Goal: Task Accomplishment & Management: Use online tool/utility

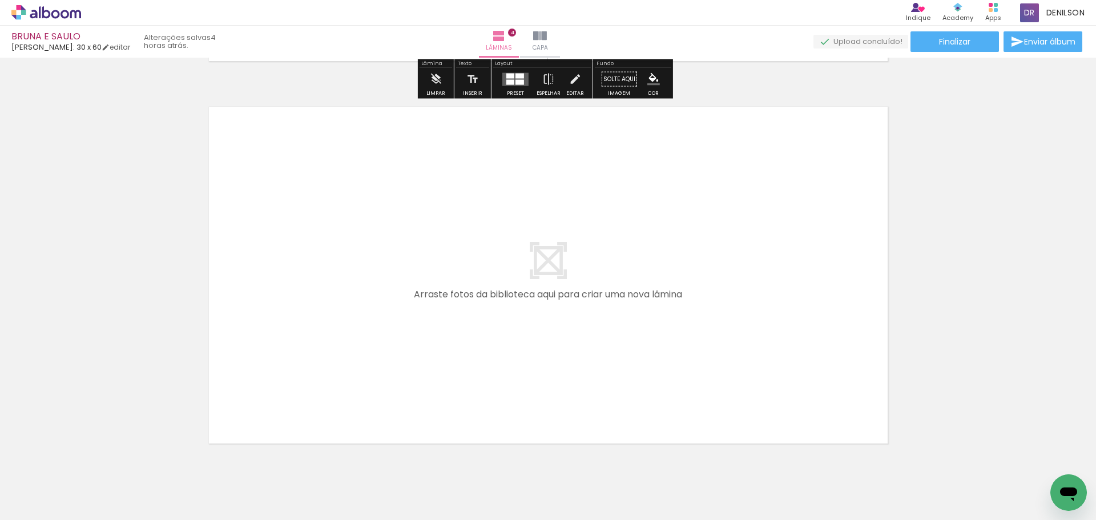
scroll to position [1541, 0]
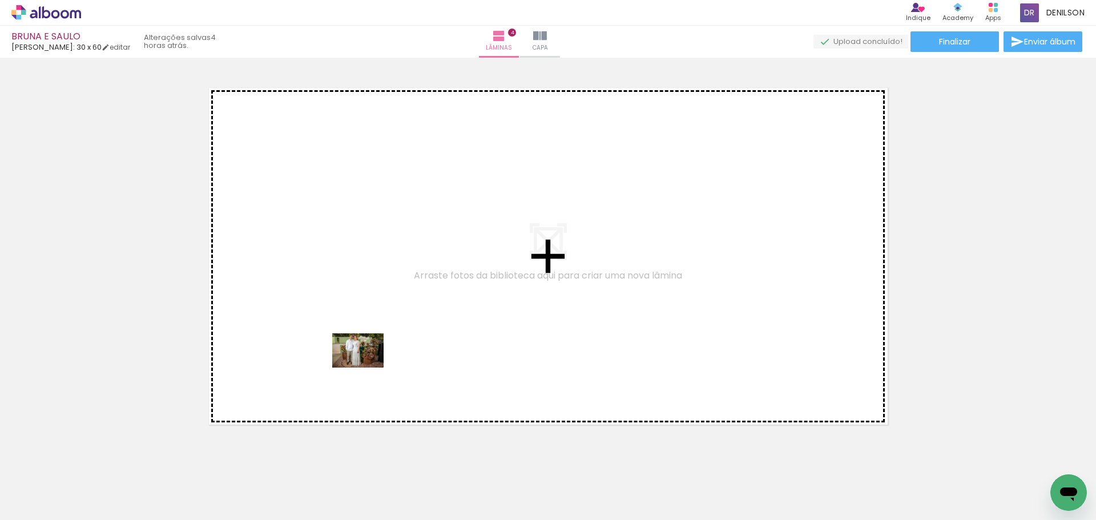
drag, startPoint x: 120, startPoint y: 493, endPoint x: 367, endPoint y: 367, distance: 277.1
click at [367, 367] on quentale-workspace at bounding box center [548, 260] width 1096 height 520
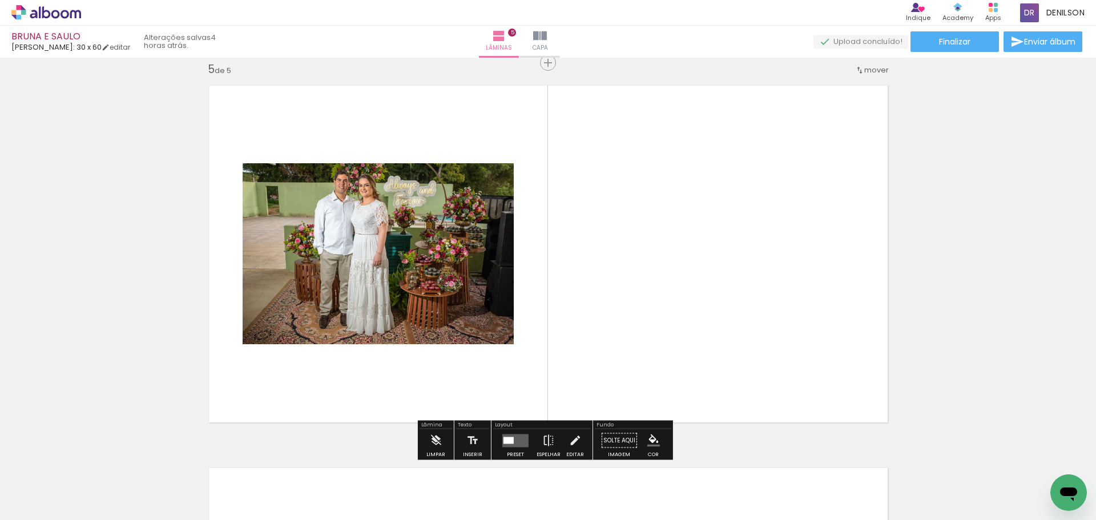
scroll to position [1544, 0]
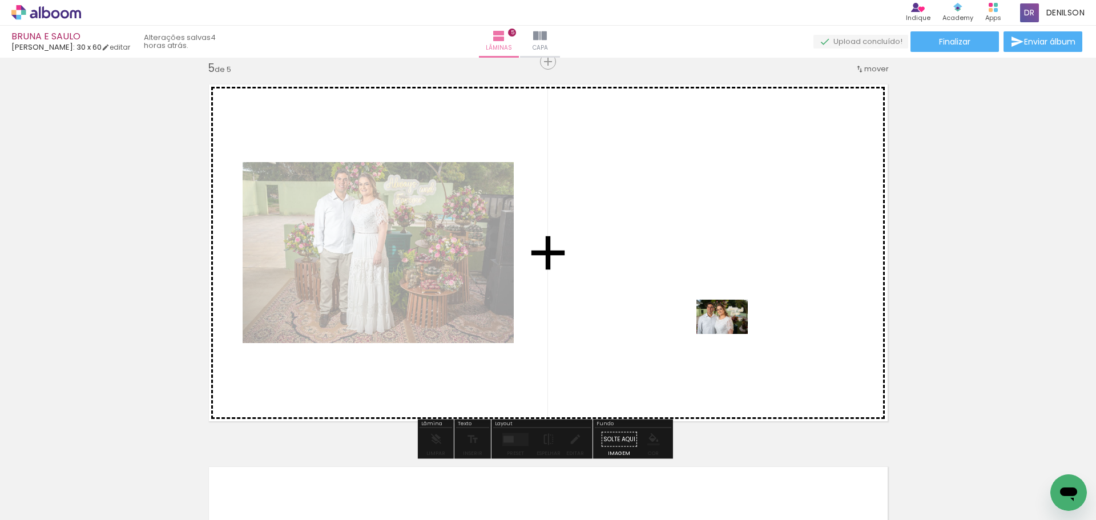
drag, startPoint x: 124, startPoint y: 493, endPoint x: 725, endPoint y: 318, distance: 625.9
click at [725, 318] on quentale-workspace at bounding box center [548, 260] width 1096 height 520
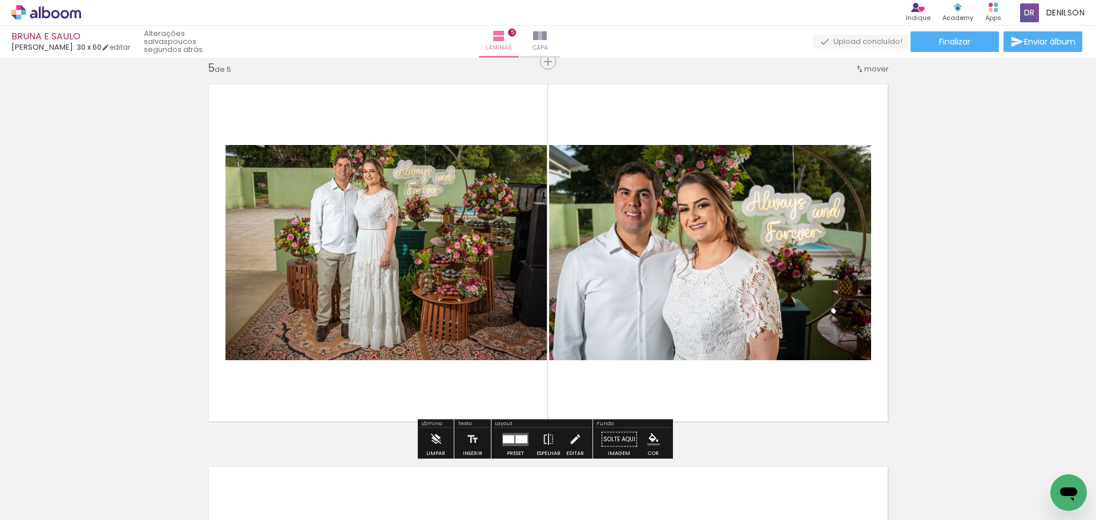
click at [503, 434] on quentale-layouter at bounding box center [515, 439] width 26 height 13
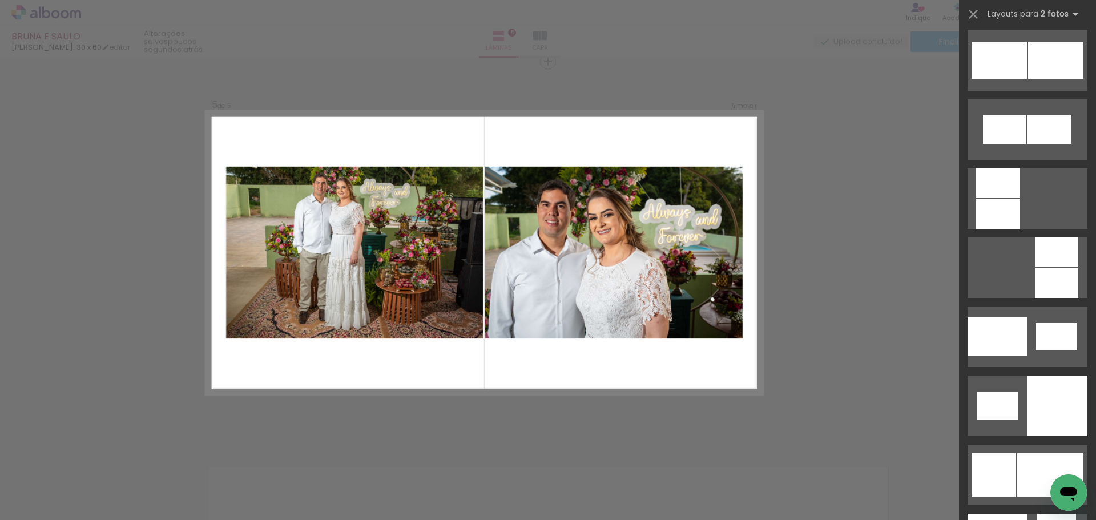
scroll to position [1234, 0]
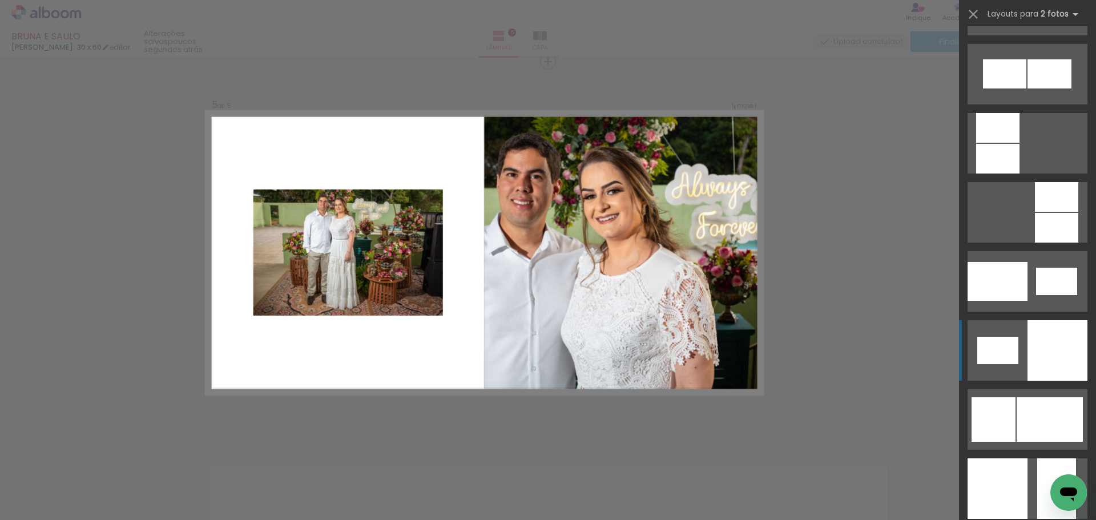
click at [1064, 338] on div at bounding box center [1057, 350] width 60 height 60
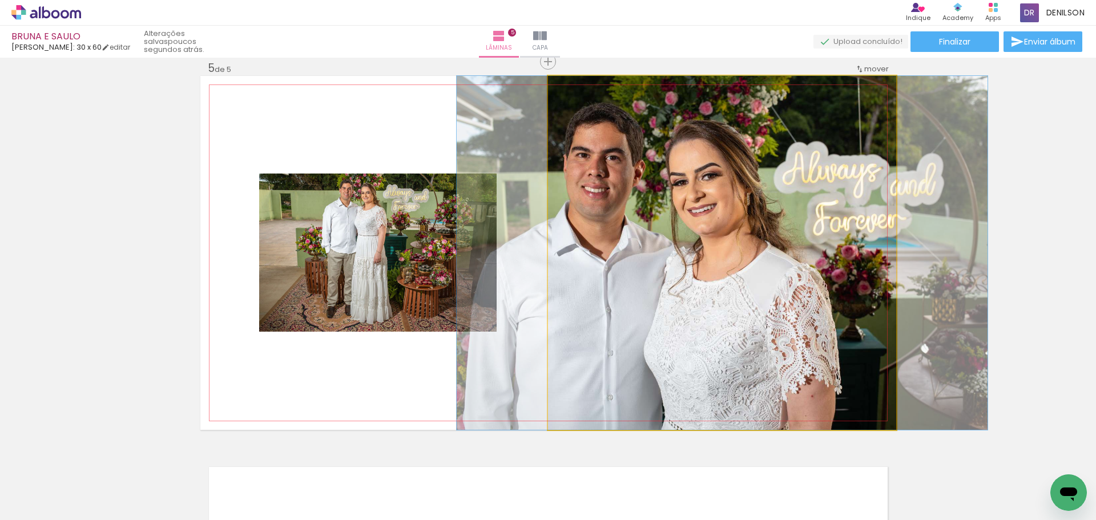
click at [761, 283] on quentale-photo at bounding box center [722, 253] width 348 height 354
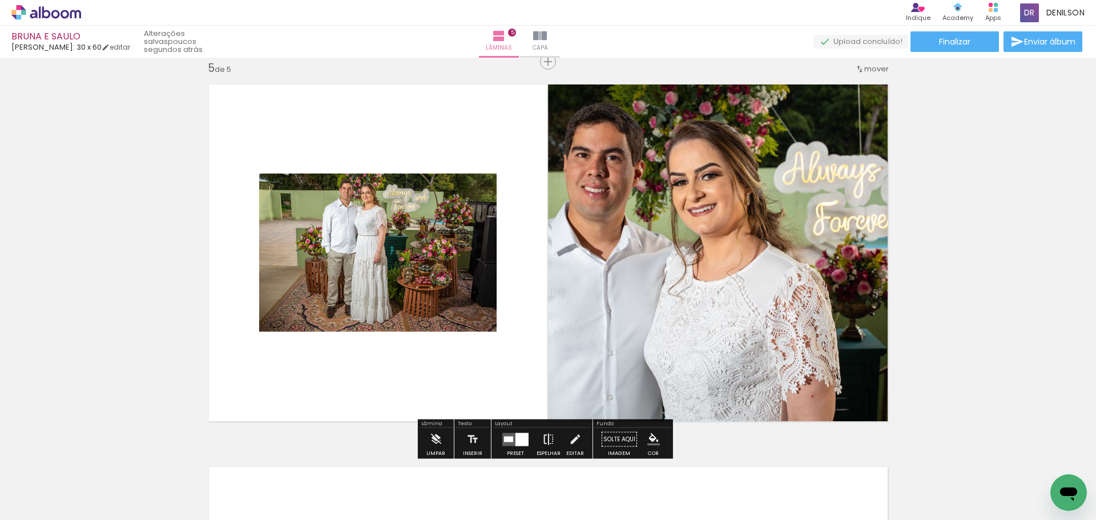
click at [543, 435] on iron-icon at bounding box center [548, 439] width 13 height 23
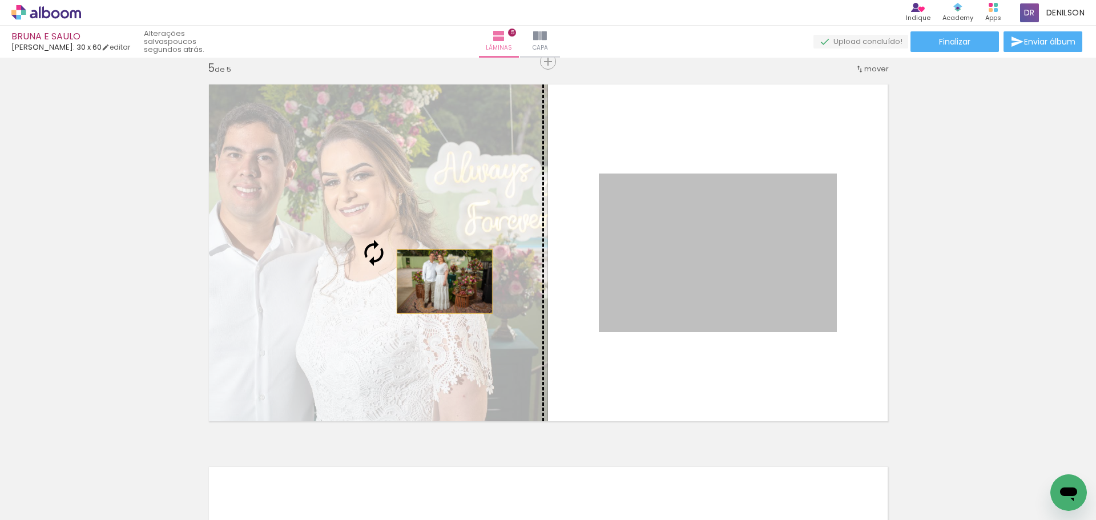
drag, startPoint x: 737, startPoint y: 281, endPoint x: 437, endPoint y: 281, distance: 300.1
click at [0, 0] on slot at bounding box center [0, 0] width 0 height 0
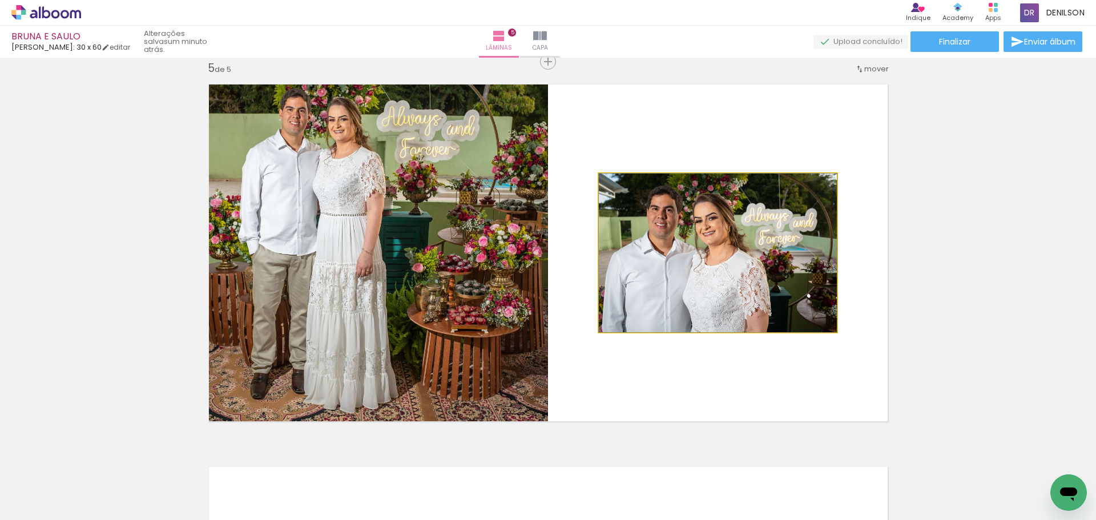
click at [757, 238] on quentale-photo at bounding box center [718, 252] width 238 height 159
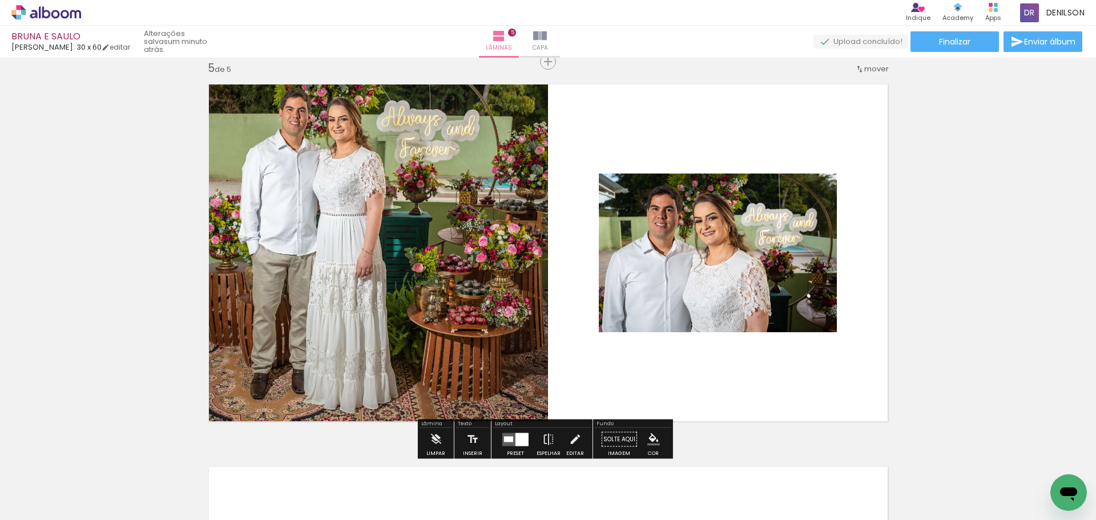
click at [733, 248] on quentale-photo at bounding box center [718, 252] width 238 height 159
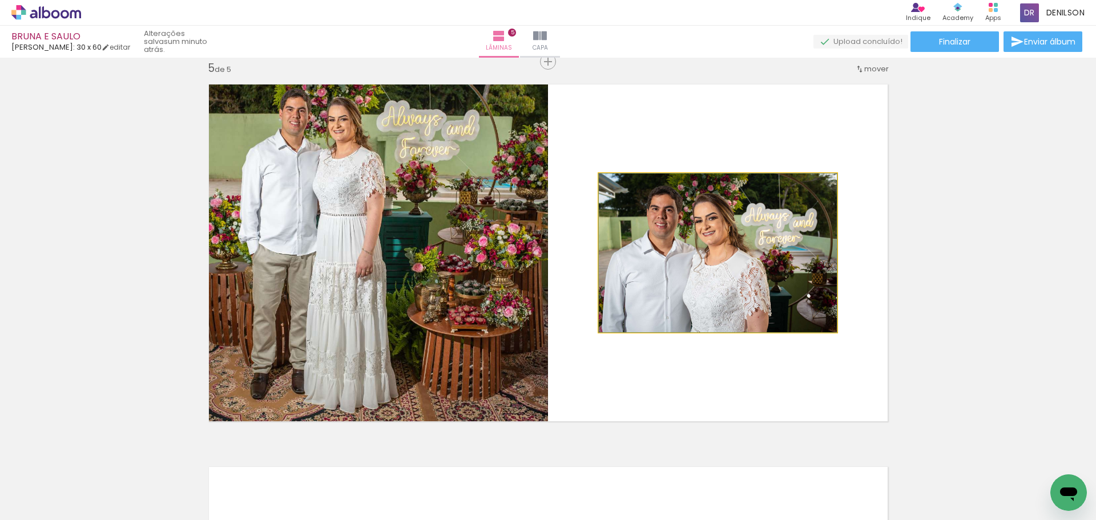
click at [733, 248] on quentale-photo at bounding box center [718, 252] width 238 height 159
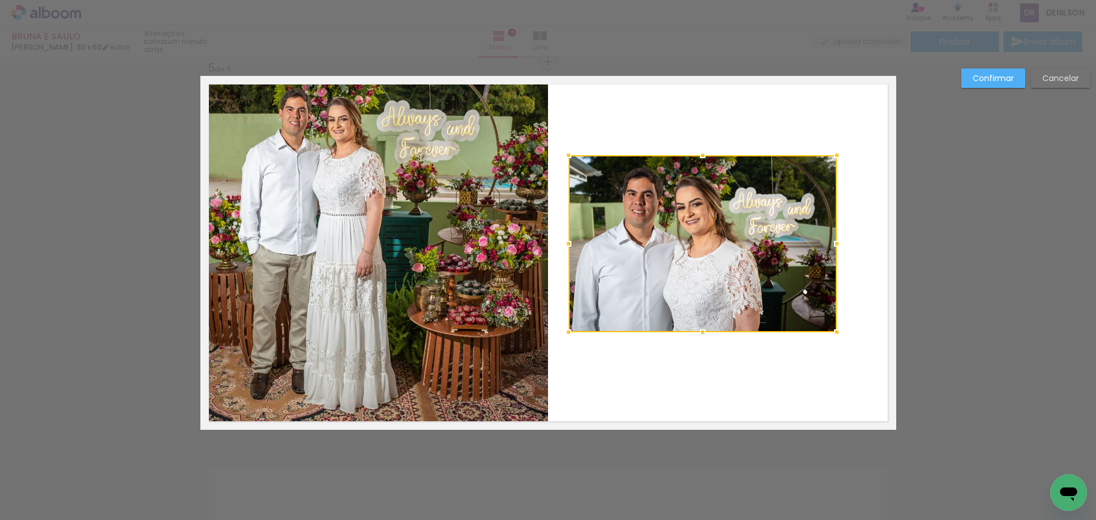
drag, startPoint x: 596, startPoint y: 174, endPoint x: 566, endPoint y: 156, distance: 35.3
click at [566, 156] on div at bounding box center [568, 155] width 23 height 23
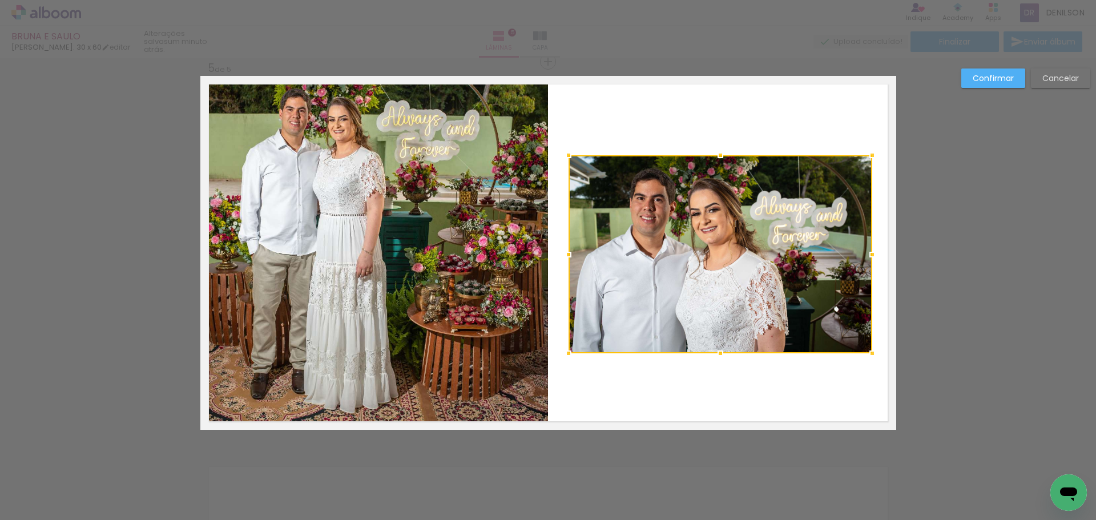
drag, startPoint x: 834, startPoint y: 333, endPoint x: 869, endPoint y: 354, distance: 41.2
click at [869, 354] on div at bounding box center [871, 353] width 23 height 23
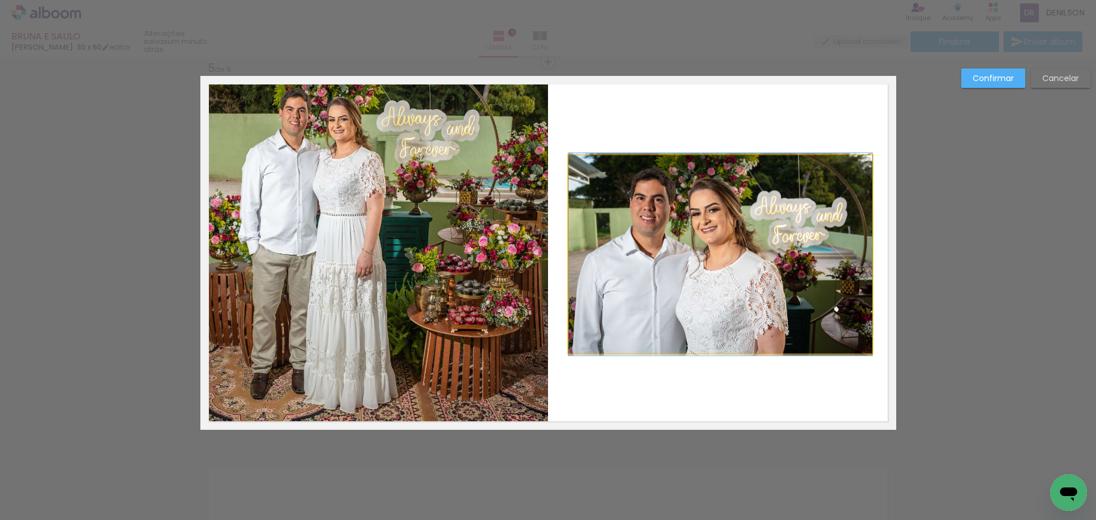
click at [742, 255] on quentale-photo at bounding box center [720, 254] width 304 height 198
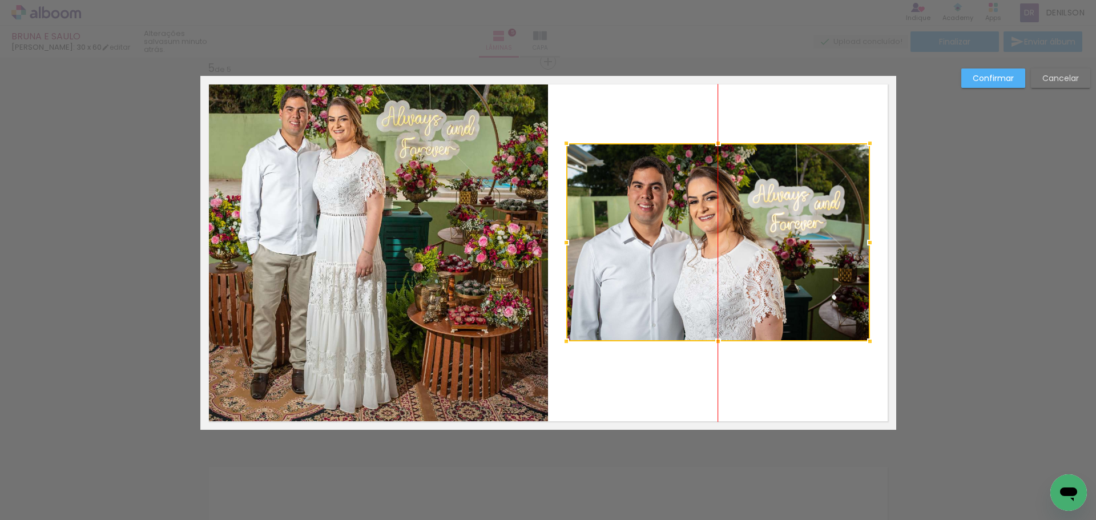
drag, startPoint x: 722, startPoint y: 256, endPoint x: 721, endPoint y: 244, distance: 12.0
click at [721, 244] on div at bounding box center [718, 242] width 304 height 198
drag, startPoint x: 1007, startPoint y: 72, endPoint x: 998, endPoint y: 79, distance: 10.6
click at [0, 0] on slot "Confirmar" at bounding box center [0, 0] width 0 height 0
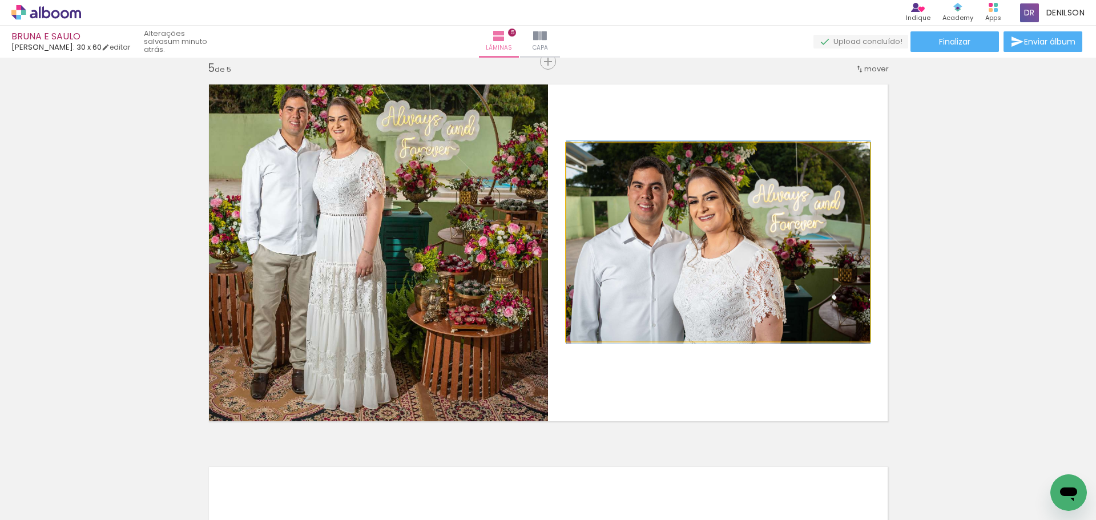
click at [783, 273] on quentale-photo at bounding box center [718, 242] width 304 height 198
click at [703, 309] on quentale-photo at bounding box center [718, 242] width 304 height 198
click at [704, 309] on quentale-photo at bounding box center [718, 242] width 304 height 198
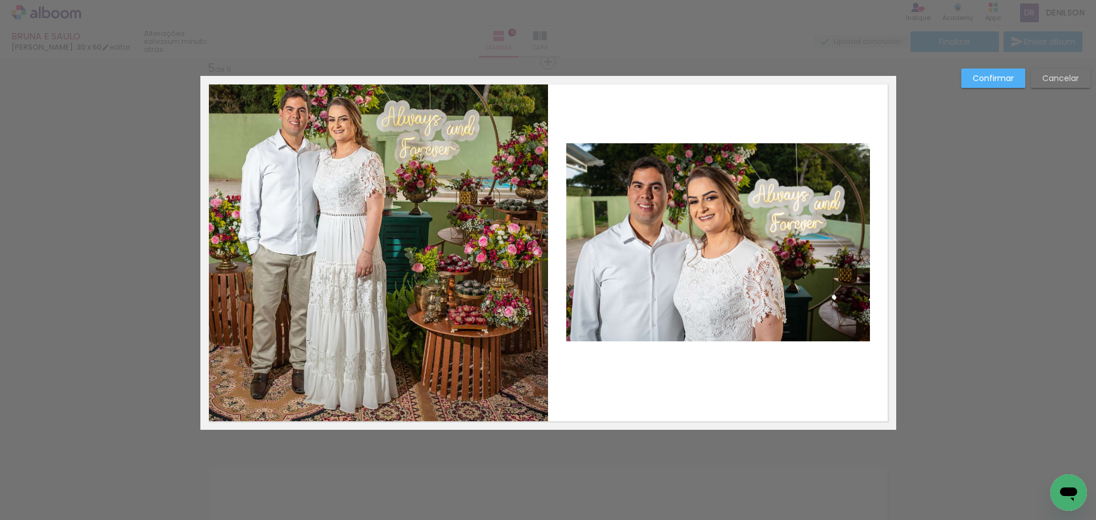
click at [704, 309] on quentale-photo at bounding box center [718, 242] width 304 height 198
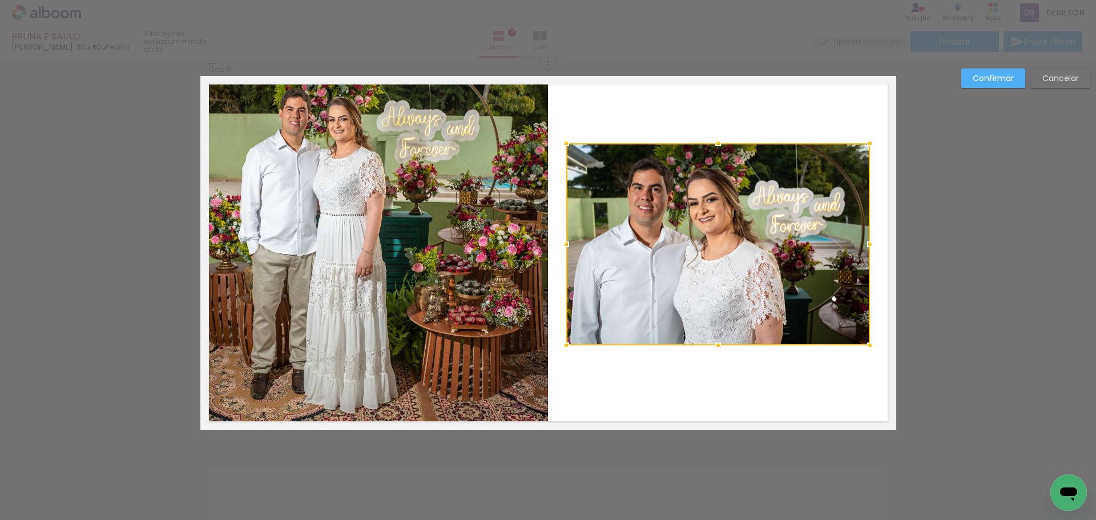
click at [714, 345] on div at bounding box center [717, 345] width 23 height 23
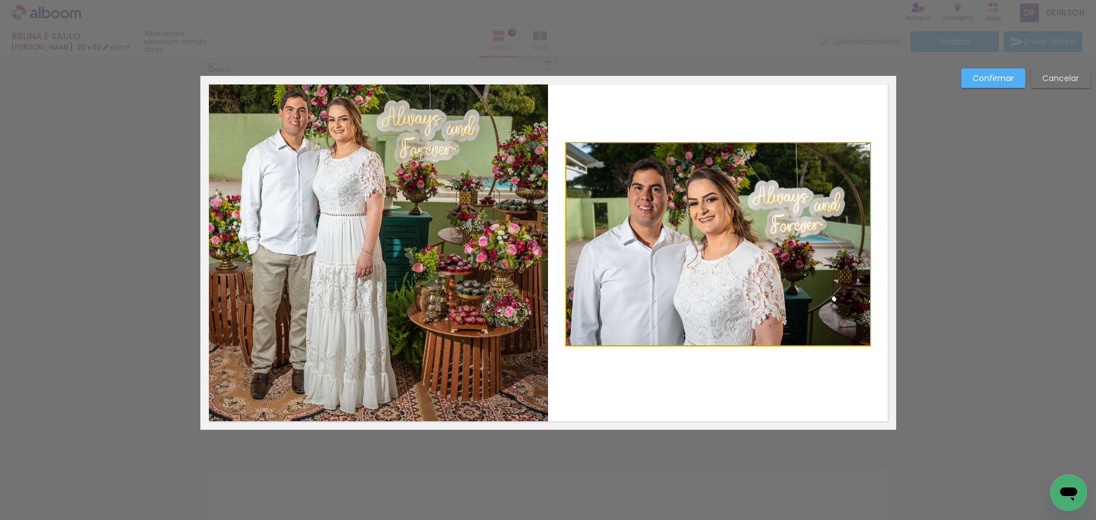
click at [746, 247] on quentale-photo at bounding box center [718, 244] width 304 height 202
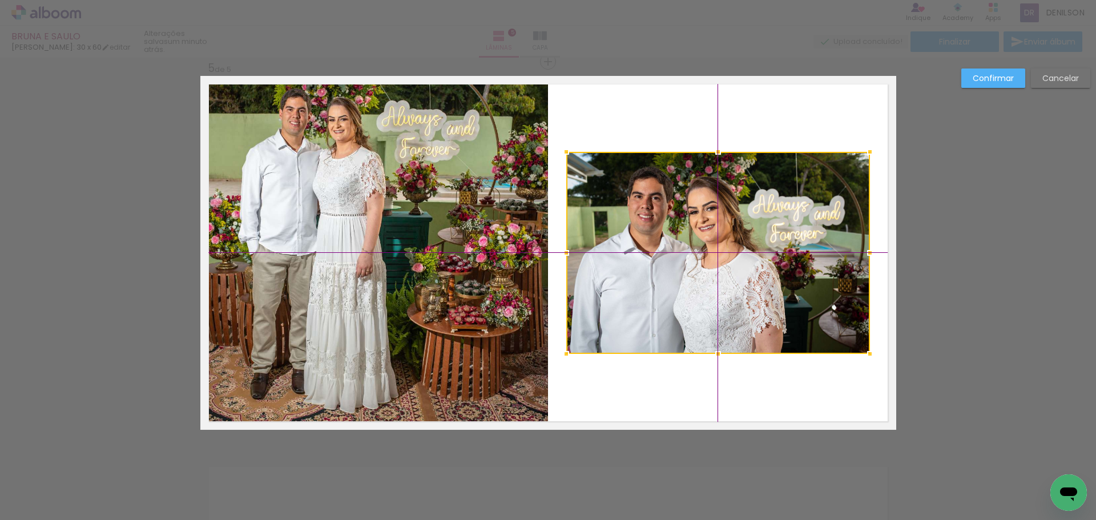
drag, startPoint x: 725, startPoint y: 251, endPoint x: 724, endPoint y: 256, distance: 5.8
click at [724, 256] on div at bounding box center [718, 253] width 304 height 202
click at [0, 0] on slot "Confirmar" at bounding box center [0, 0] width 0 height 0
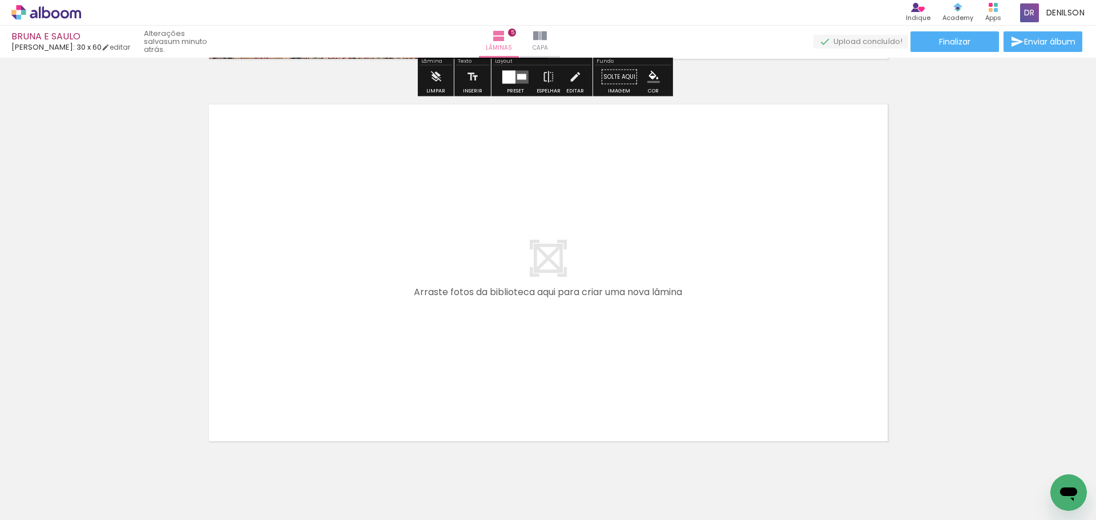
scroll to position [1944, 0]
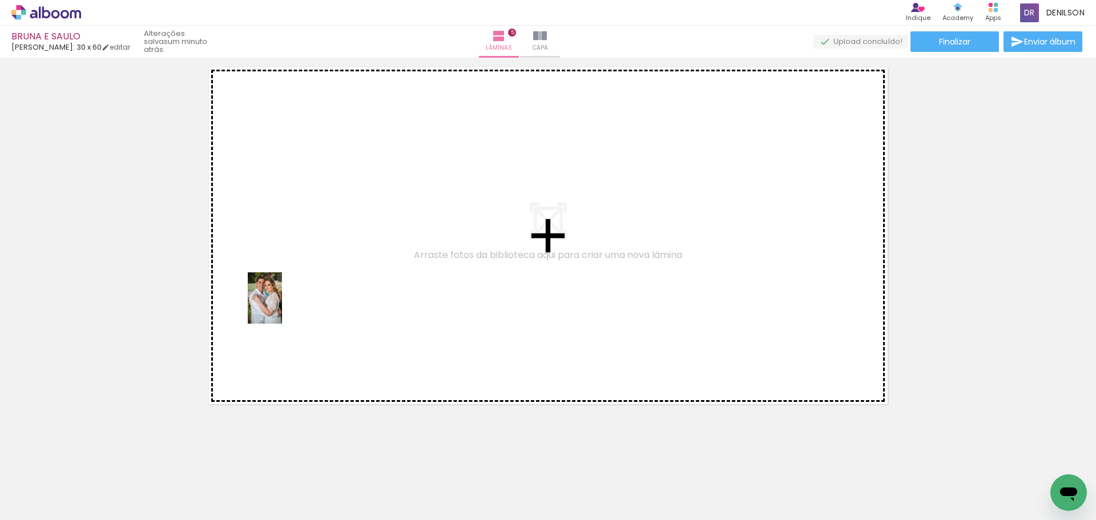
drag, startPoint x: 193, startPoint y: 477, endPoint x: 282, endPoint y: 306, distance: 192.4
click at [282, 306] on quentale-workspace at bounding box center [548, 260] width 1096 height 520
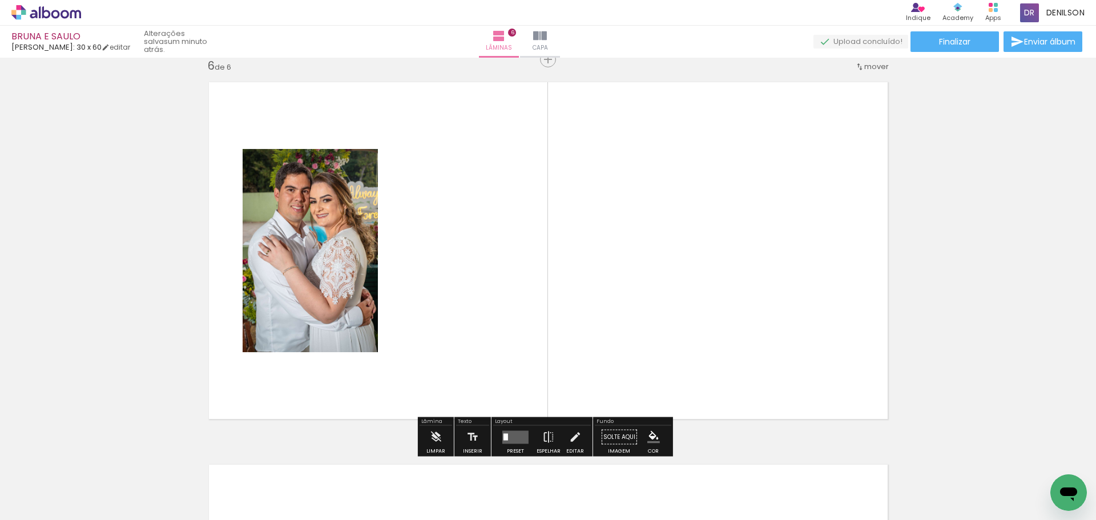
scroll to position [1926, 0]
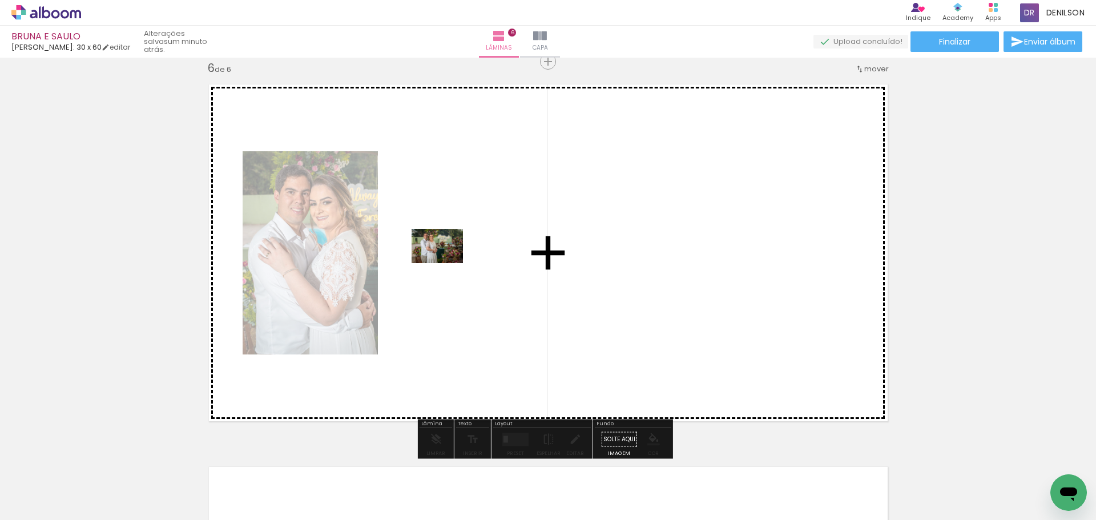
drag, startPoint x: 126, startPoint y: 484, endPoint x: 445, endPoint y: 261, distance: 389.6
click at [445, 261] on quentale-workspace at bounding box center [548, 260] width 1096 height 520
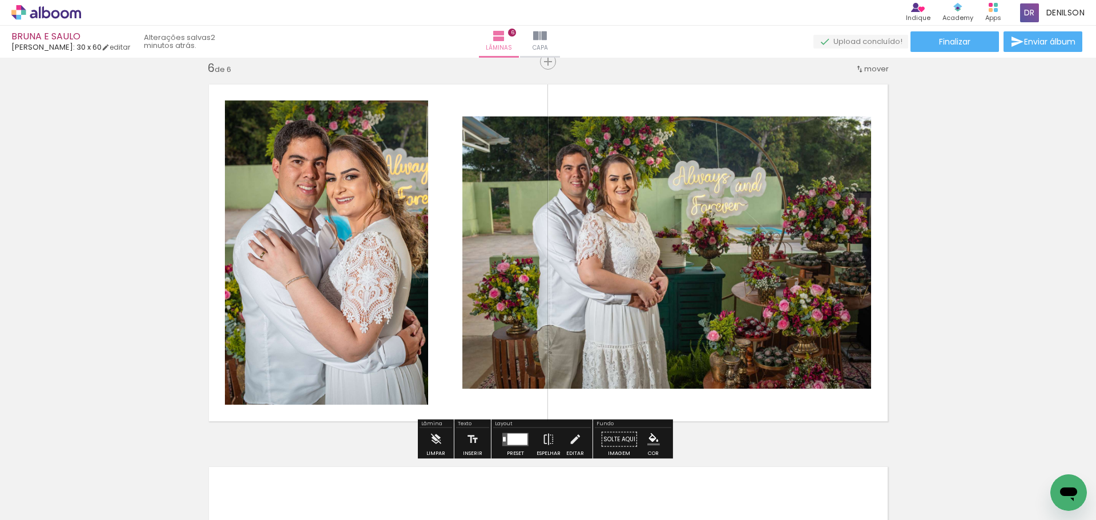
click at [519, 438] on div at bounding box center [517, 438] width 20 height 11
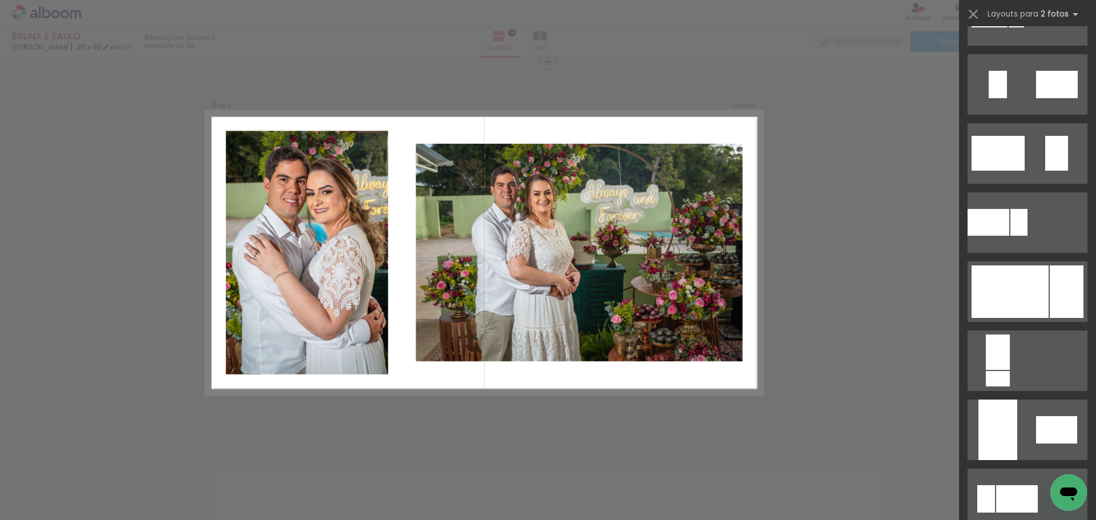
scroll to position [342, 0]
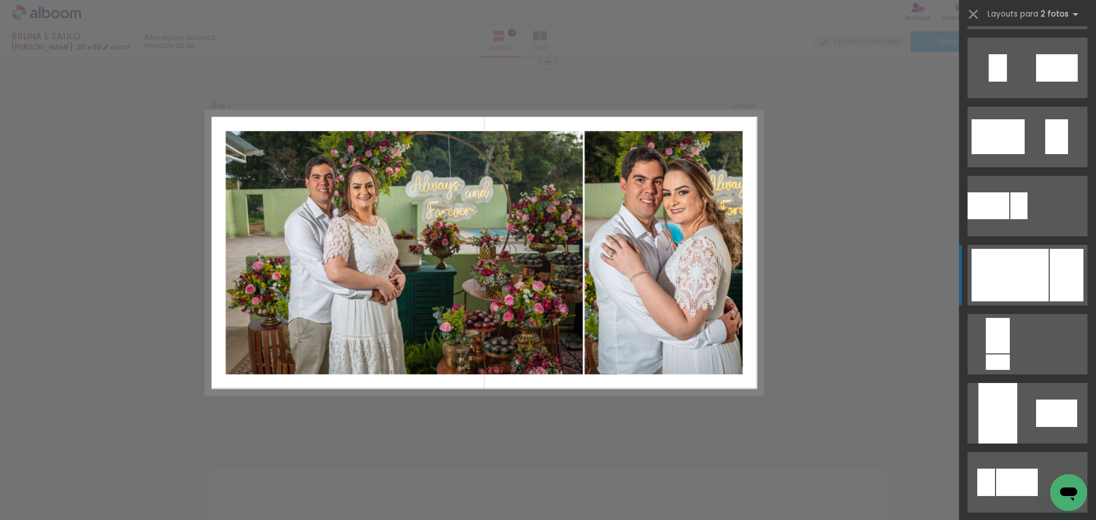
click at [1043, 270] on div at bounding box center [1009, 275] width 77 height 52
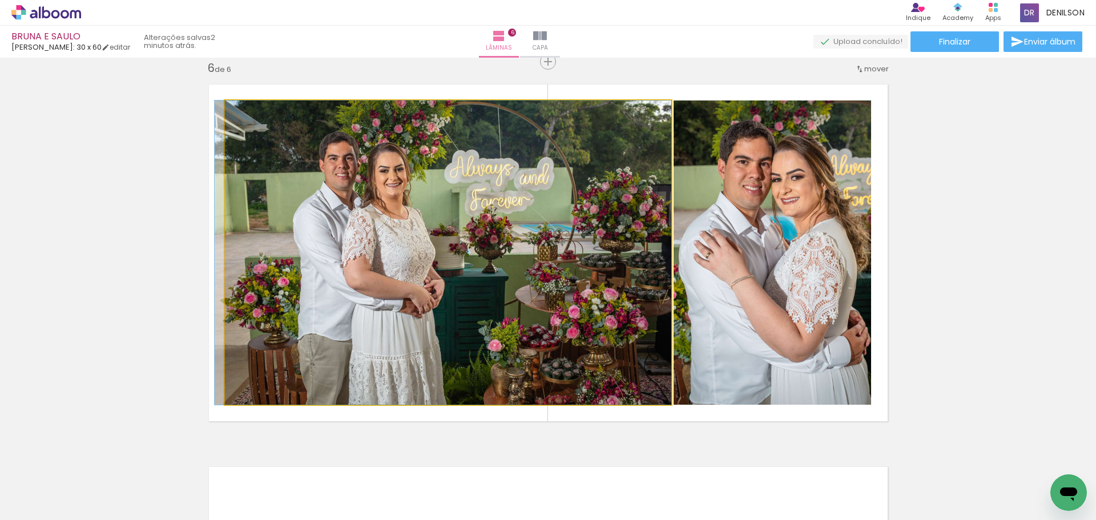
drag, startPoint x: 597, startPoint y: 298, endPoint x: 590, endPoint y: 297, distance: 6.9
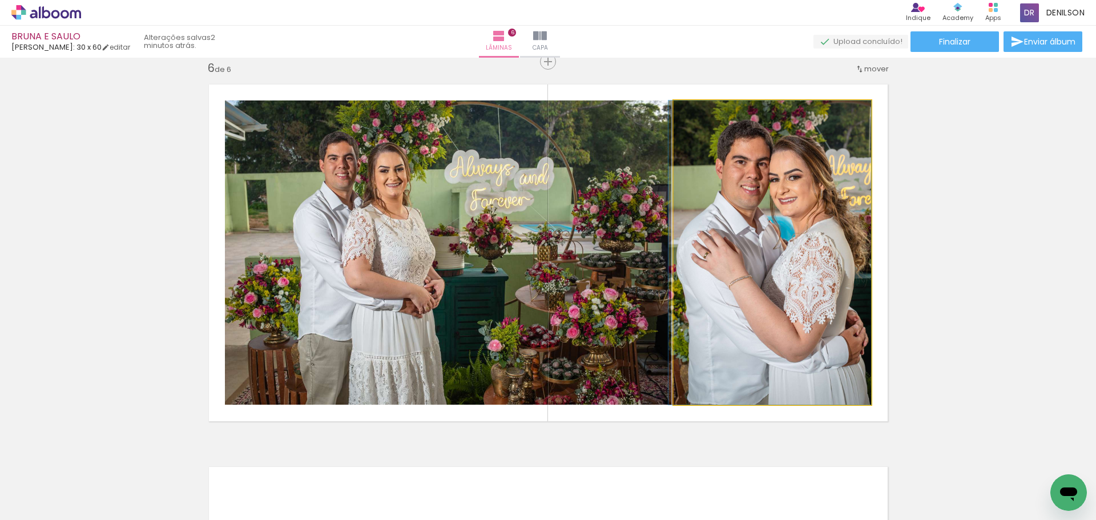
drag, startPoint x: 827, startPoint y: 249, endPoint x: 819, endPoint y: 248, distance: 8.0
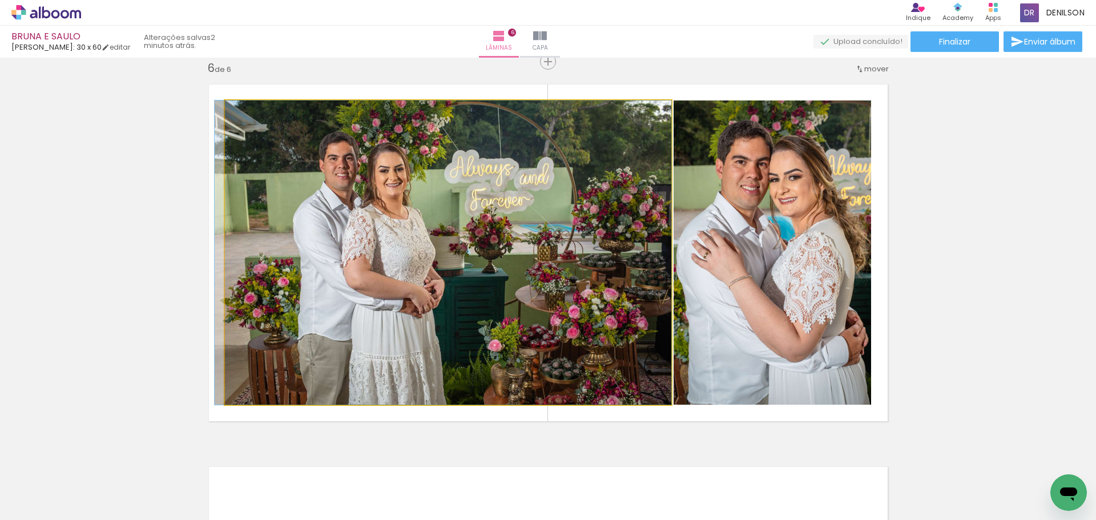
click at [551, 228] on quentale-photo at bounding box center [448, 252] width 446 height 304
drag, startPoint x: 565, startPoint y: 228, endPoint x: 558, endPoint y: 229, distance: 7.4
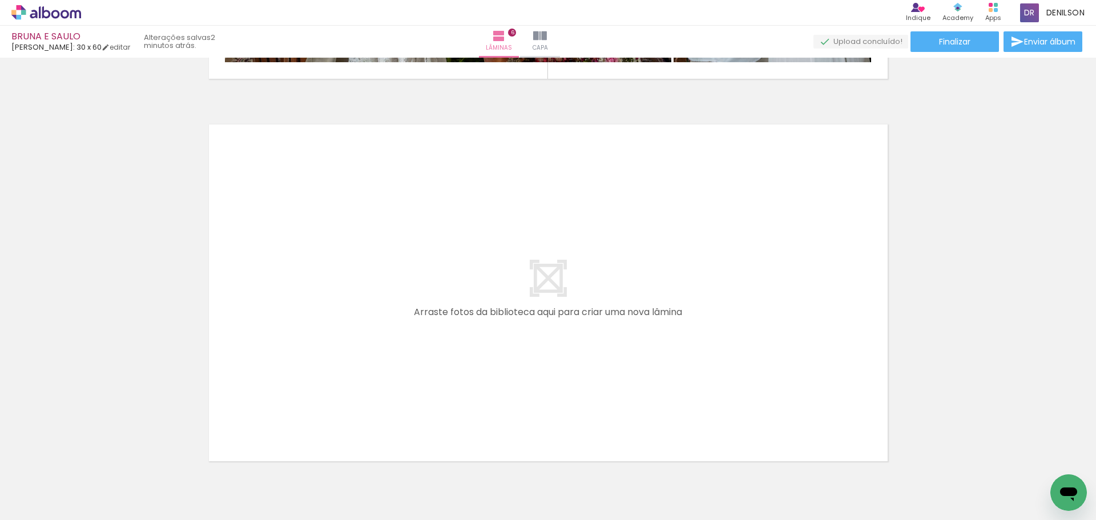
scroll to position [2212, 0]
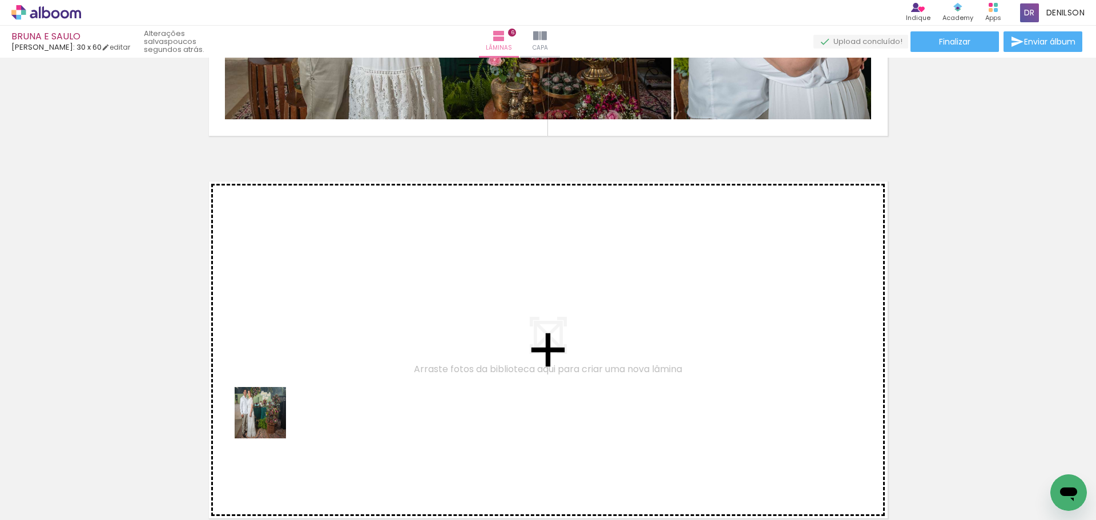
drag, startPoint x: 269, startPoint y: 421, endPoint x: 338, endPoint y: 377, distance: 81.8
click at [338, 377] on quentale-workspace at bounding box center [548, 260] width 1096 height 520
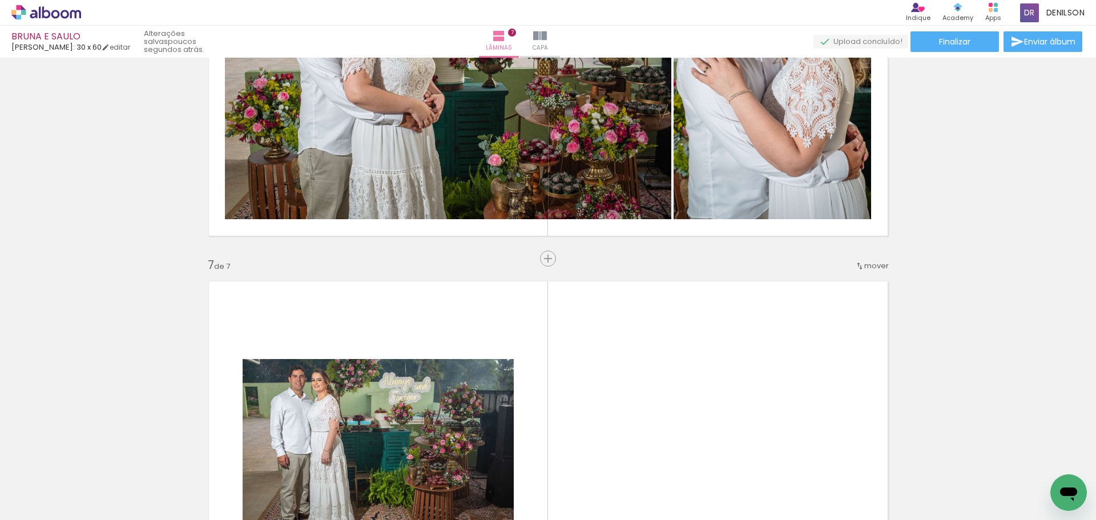
scroll to position [2252, 0]
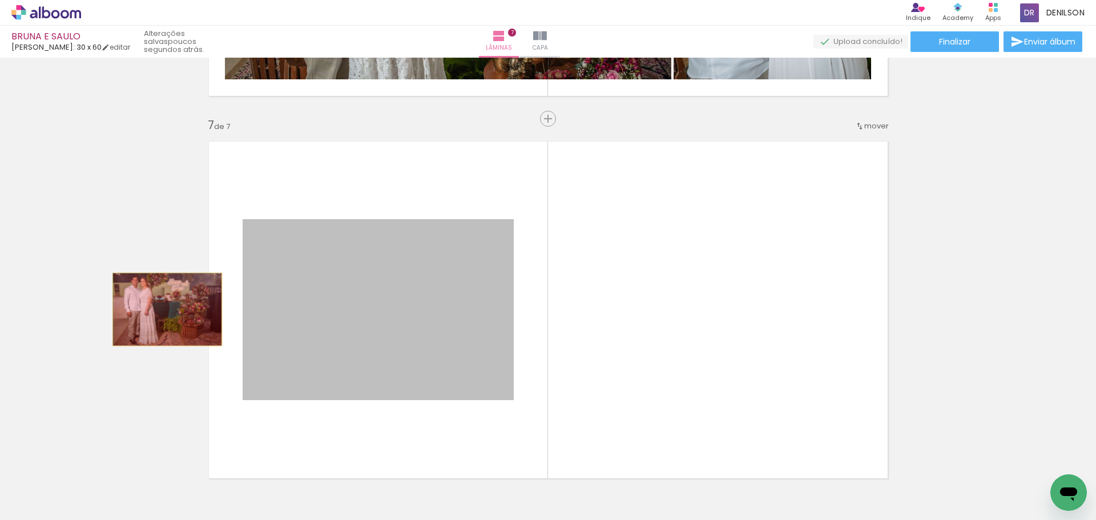
drag, startPoint x: 338, startPoint y: 330, endPoint x: 163, endPoint y: 309, distance: 176.4
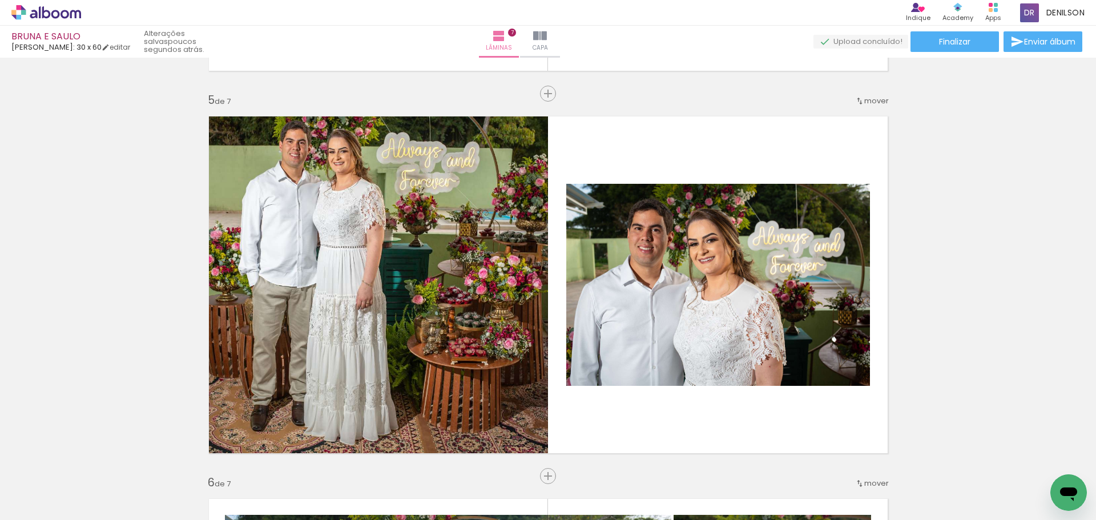
scroll to position [1510, 0]
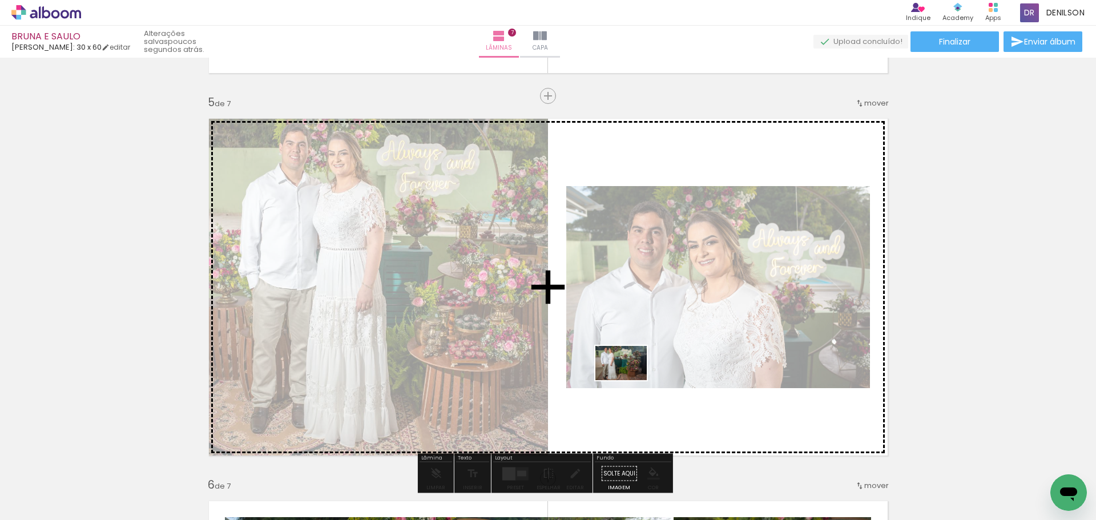
drag, startPoint x: 176, startPoint y: 482, endPoint x: 629, endPoint y: 380, distance: 464.9
click at [629, 380] on quentale-workspace at bounding box center [548, 260] width 1096 height 520
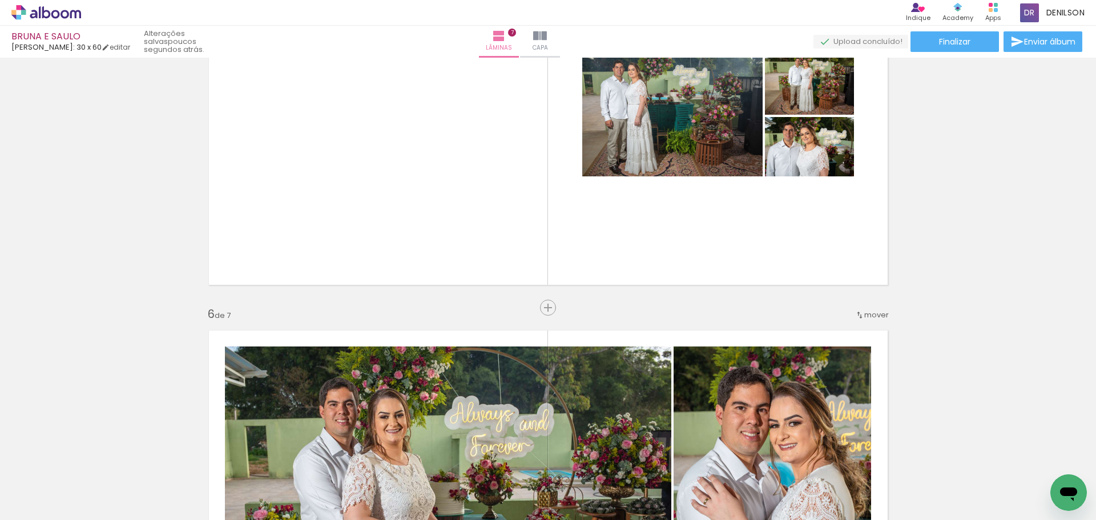
scroll to position [1681, 0]
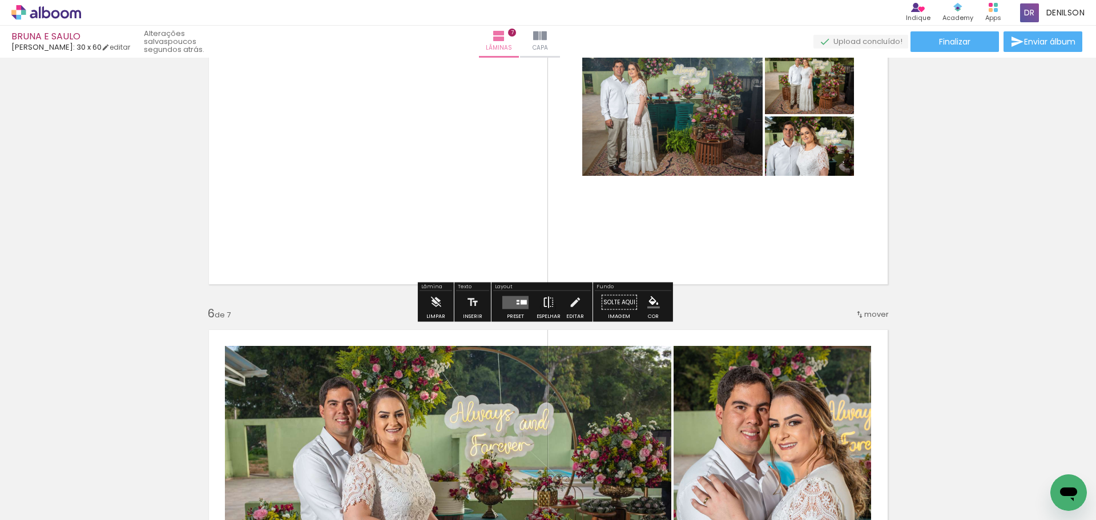
click at [534, 294] on paper-button "Espelhar" at bounding box center [549, 305] width 30 height 29
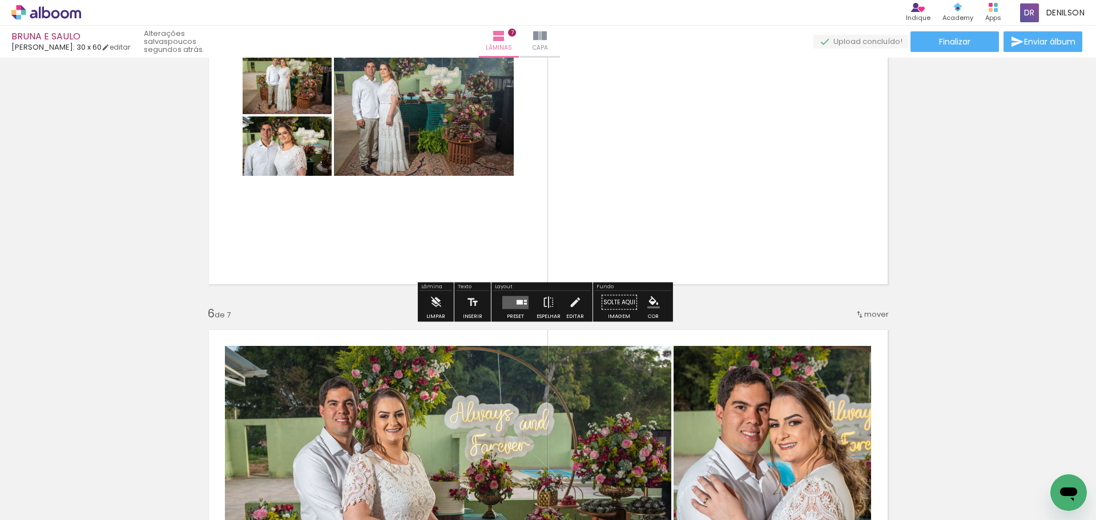
click at [506, 300] on quentale-layouter at bounding box center [515, 302] width 26 height 13
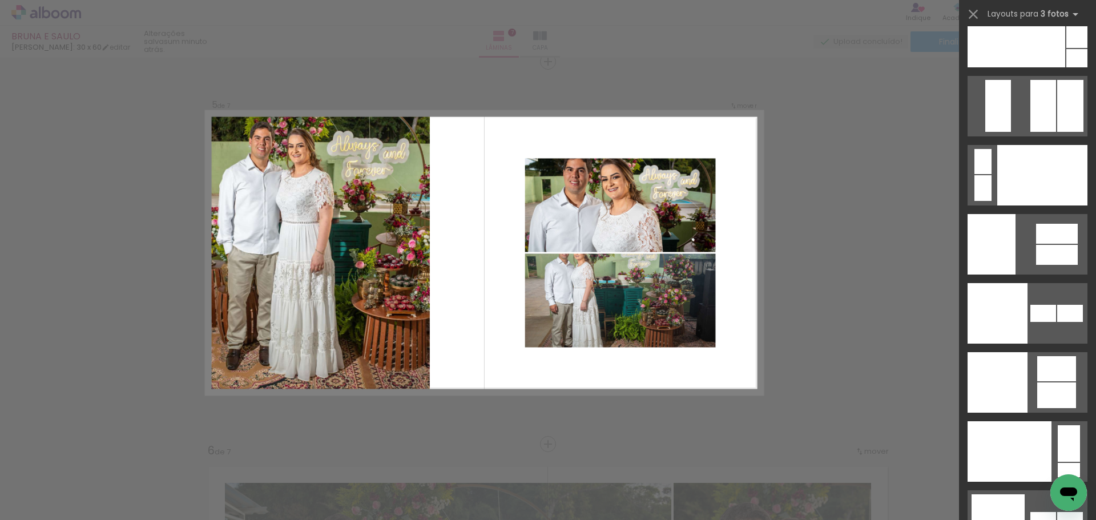
scroll to position [14045, 0]
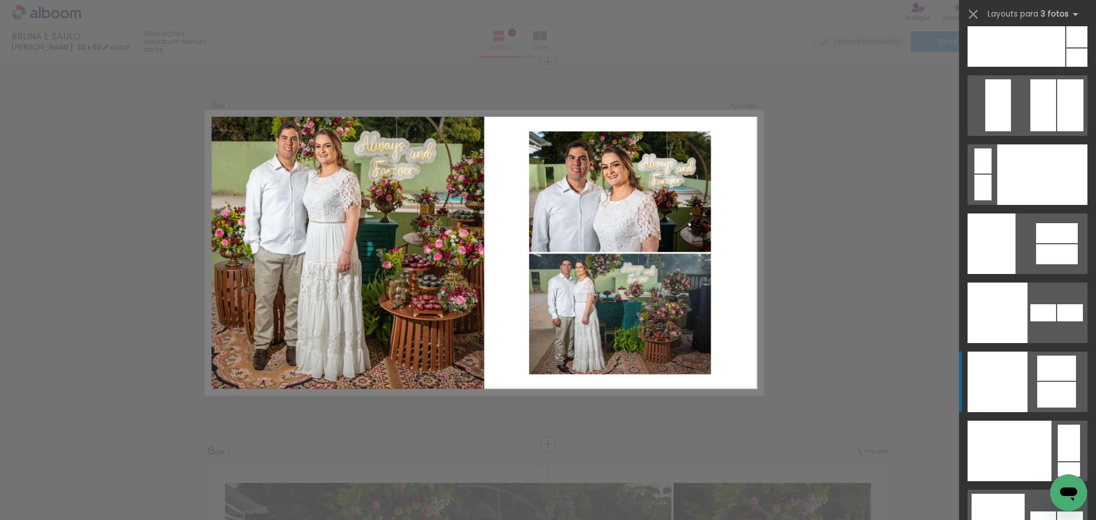
click at [1005, 373] on div at bounding box center [997, 382] width 60 height 60
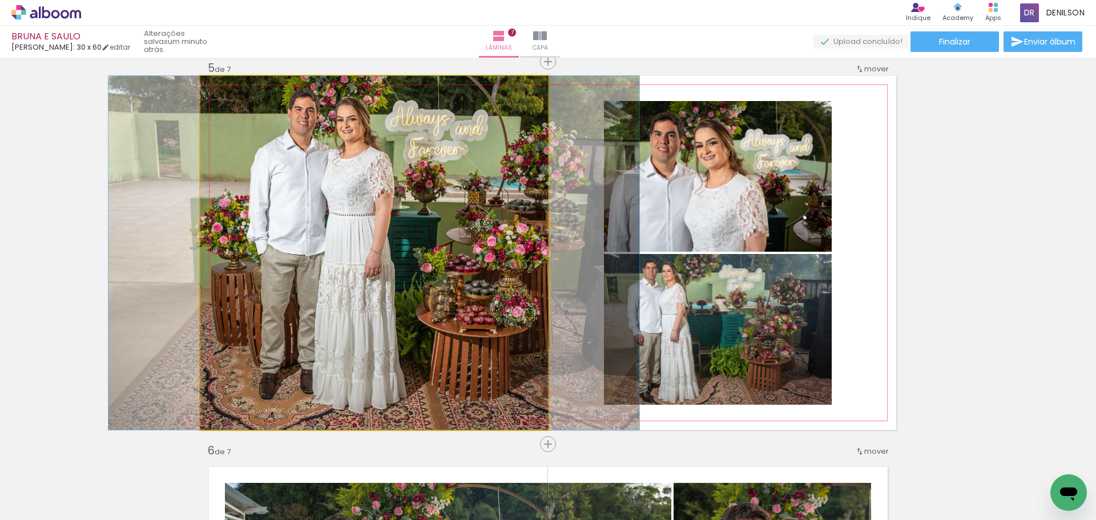
click at [393, 221] on quentale-photo at bounding box center [374, 253] width 348 height 354
click at [511, 209] on quentale-photo at bounding box center [374, 253] width 348 height 354
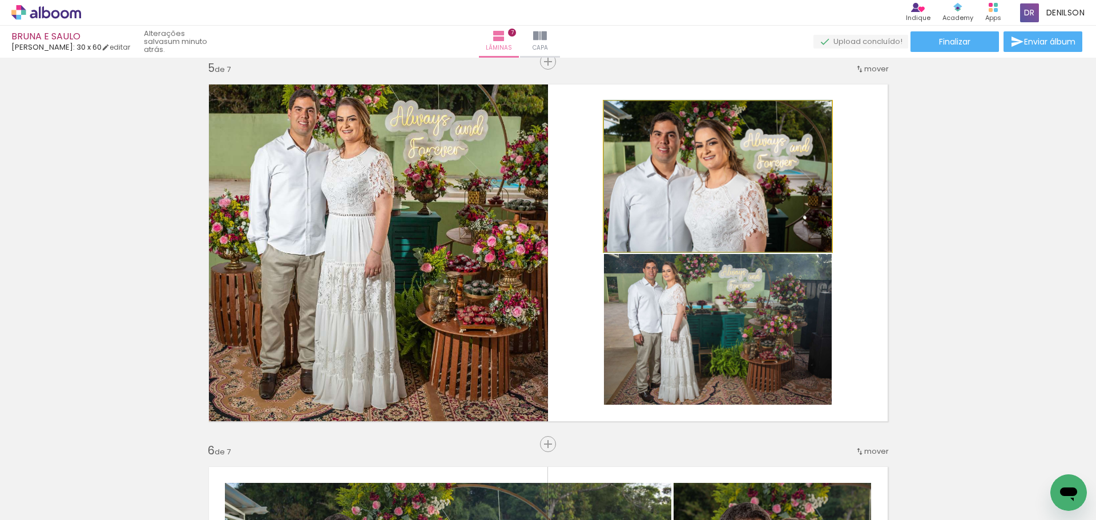
click at [710, 188] on quentale-photo at bounding box center [718, 176] width 228 height 151
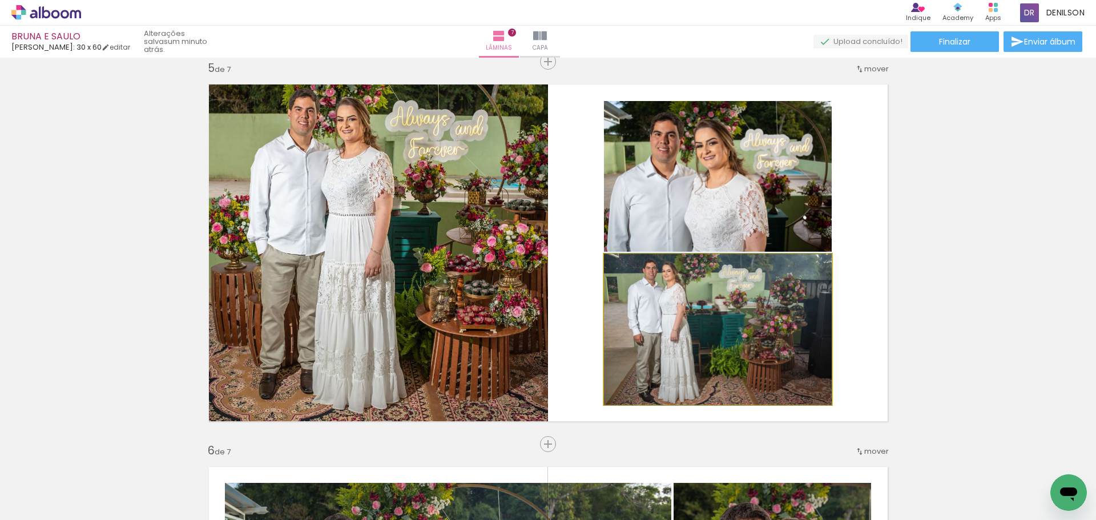
click at [760, 322] on quentale-photo at bounding box center [718, 329] width 228 height 151
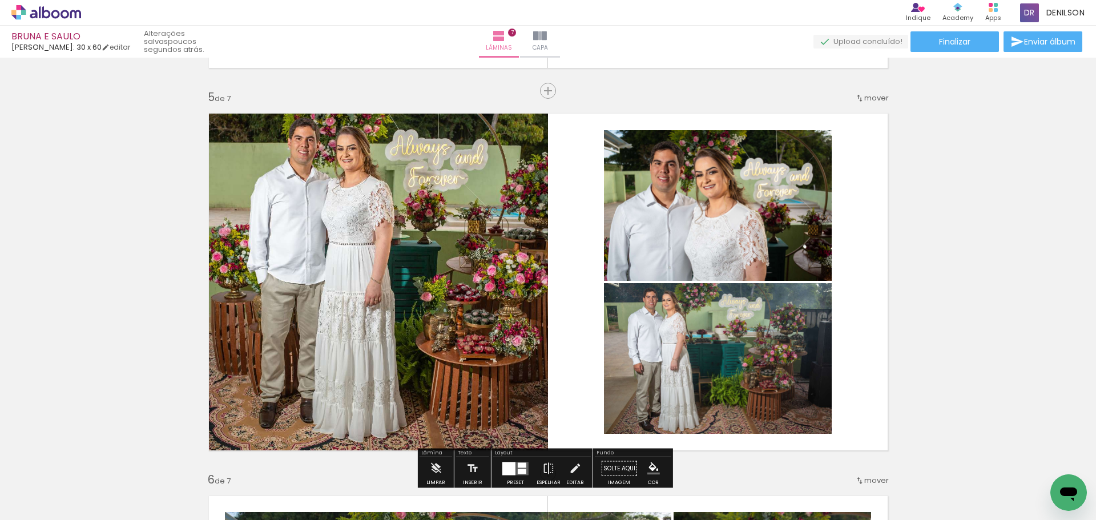
scroll to position [1487, 0]
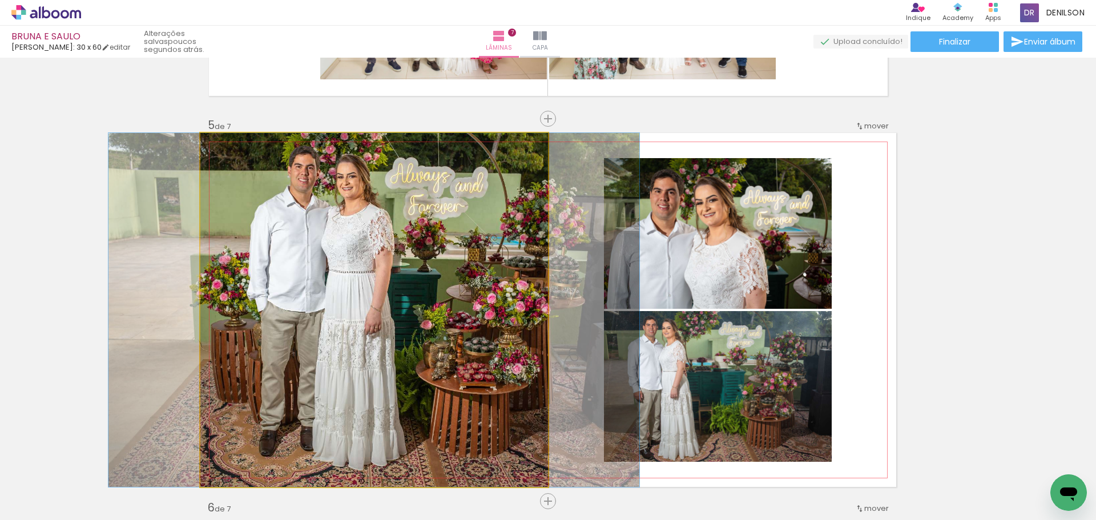
click at [445, 265] on quentale-photo at bounding box center [374, 310] width 348 height 354
click at [442, 285] on quentale-photo at bounding box center [374, 310] width 348 height 354
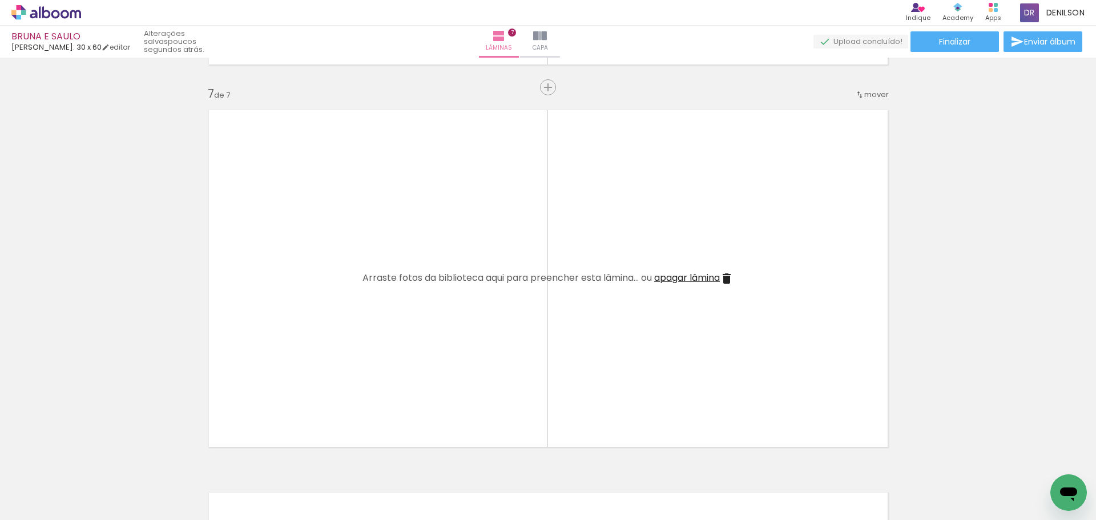
scroll to position [2286, 0]
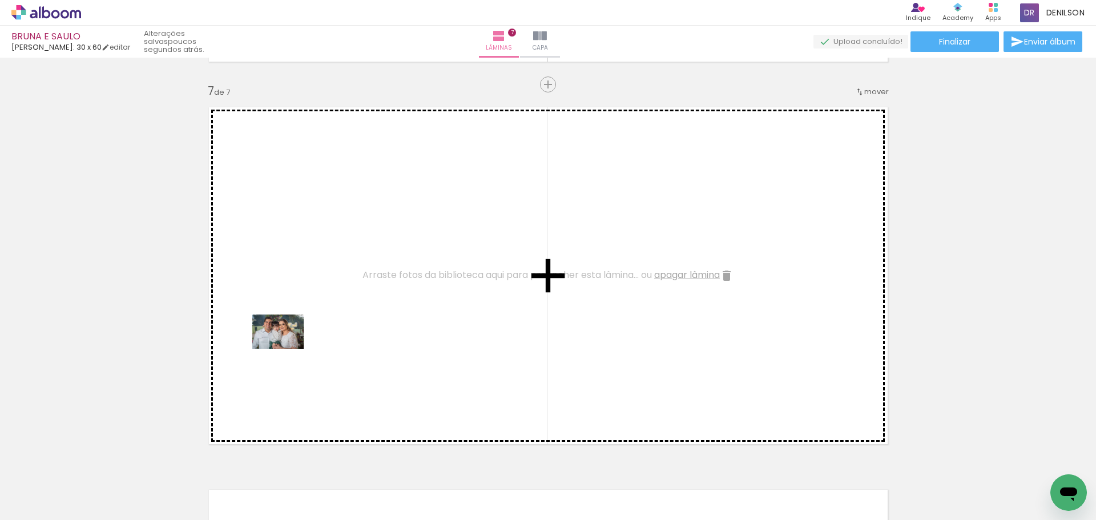
drag, startPoint x: 114, startPoint y: 487, endPoint x: 295, endPoint y: 338, distance: 234.3
click at [295, 338] on quentale-workspace at bounding box center [548, 260] width 1096 height 520
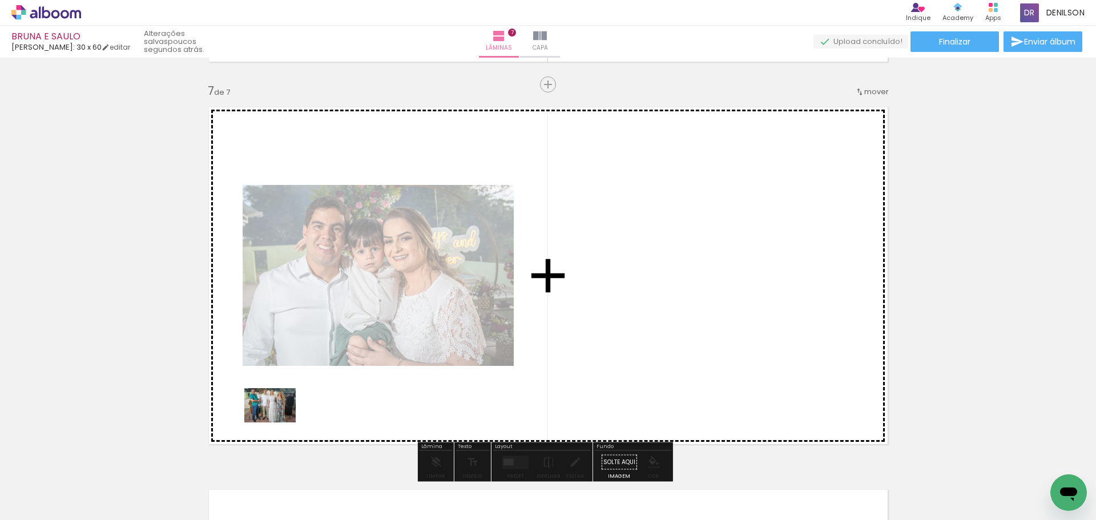
drag, startPoint x: 164, startPoint y: 463, endPoint x: 278, endPoint y: 422, distance: 121.8
click at [278, 422] on quentale-workspace at bounding box center [548, 260] width 1096 height 520
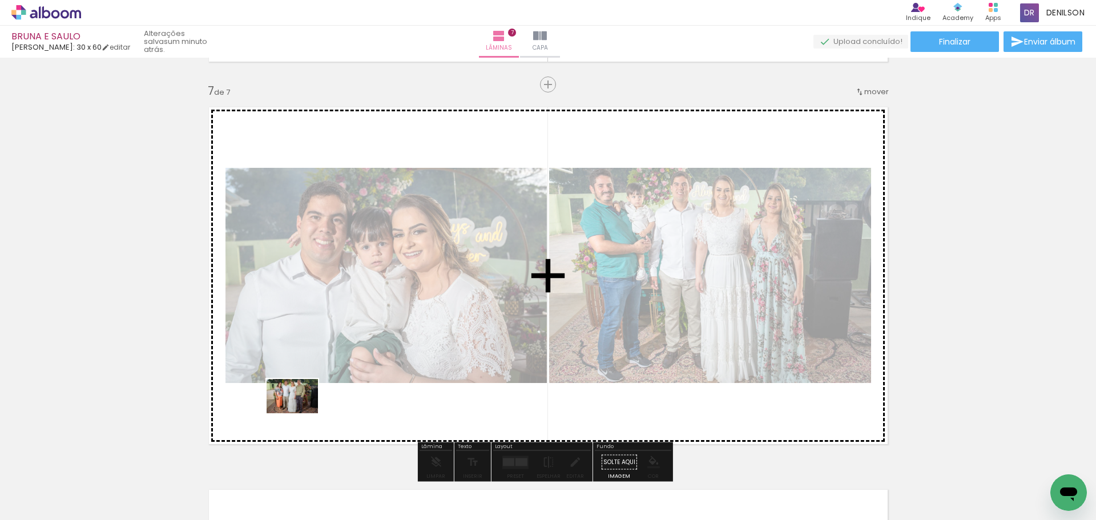
drag, startPoint x: 119, startPoint y: 490, endPoint x: 303, endPoint y: 413, distance: 200.0
click at [303, 413] on quentale-workspace at bounding box center [548, 260] width 1096 height 520
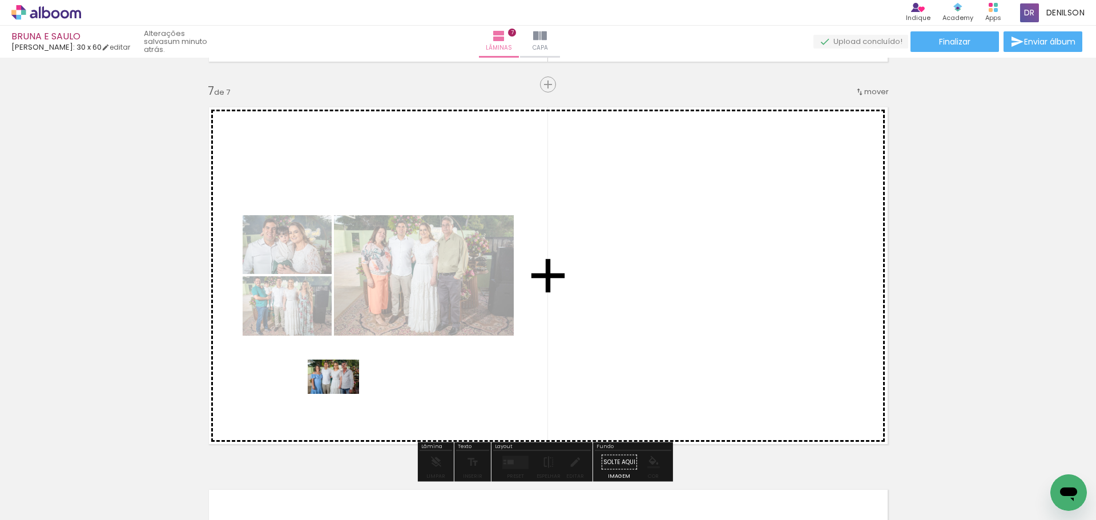
drag, startPoint x: 120, startPoint y: 481, endPoint x: 342, endPoint y: 394, distance: 238.5
click at [342, 394] on quentale-workspace at bounding box center [548, 260] width 1096 height 520
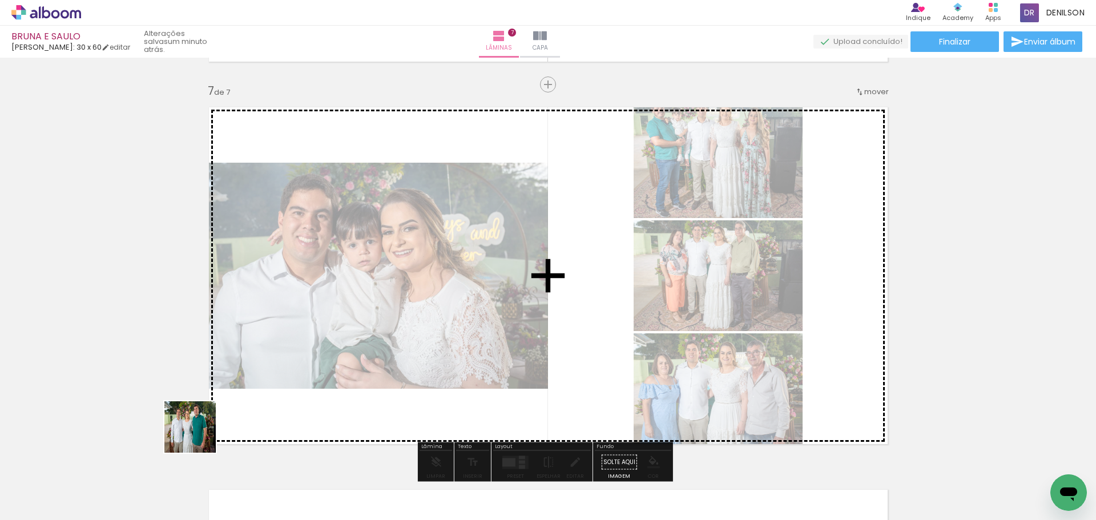
drag, startPoint x: 130, startPoint y: 479, endPoint x: 252, endPoint y: 403, distance: 144.1
click at [252, 403] on quentale-workspace at bounding box center [548, 260] width 1096 height 520
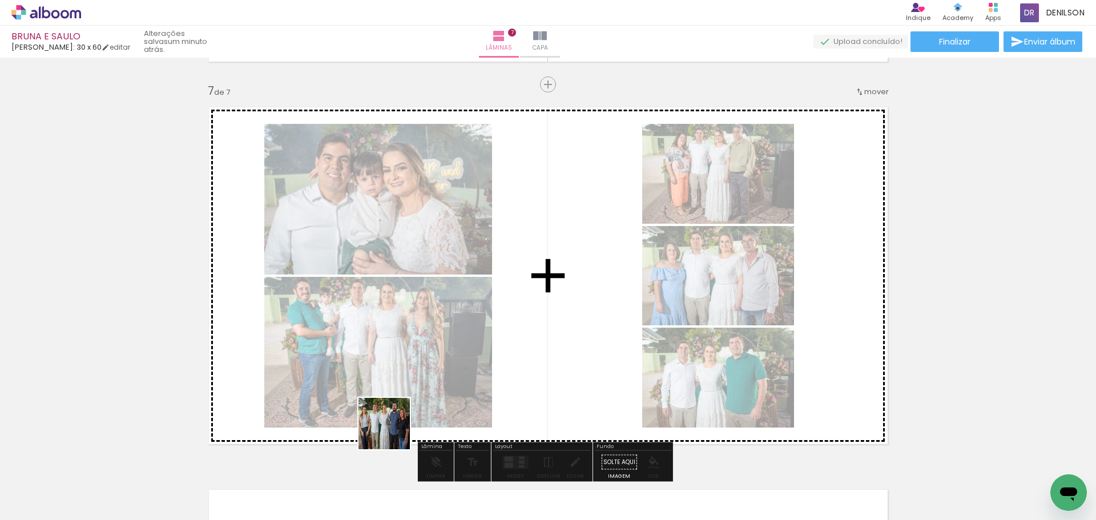
drag, startPoint x: 119, startPoint y: 493, endPoint x: 494, endPoint y: 401, distance: 385.6
click at [494, 401] on quentale-workspace at bounding box center [548, 260] width 1096 height 520
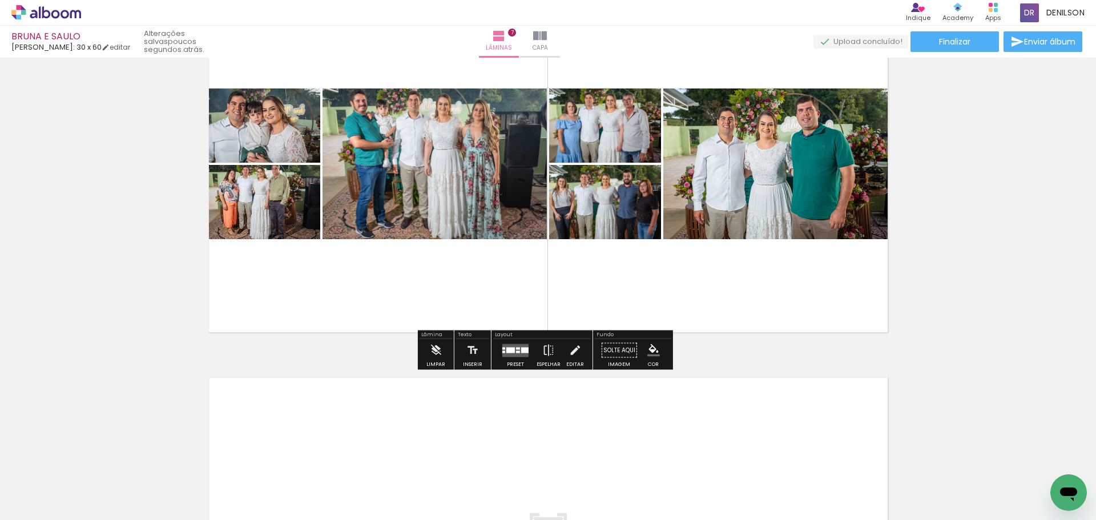
scroll to position [2400, 0]
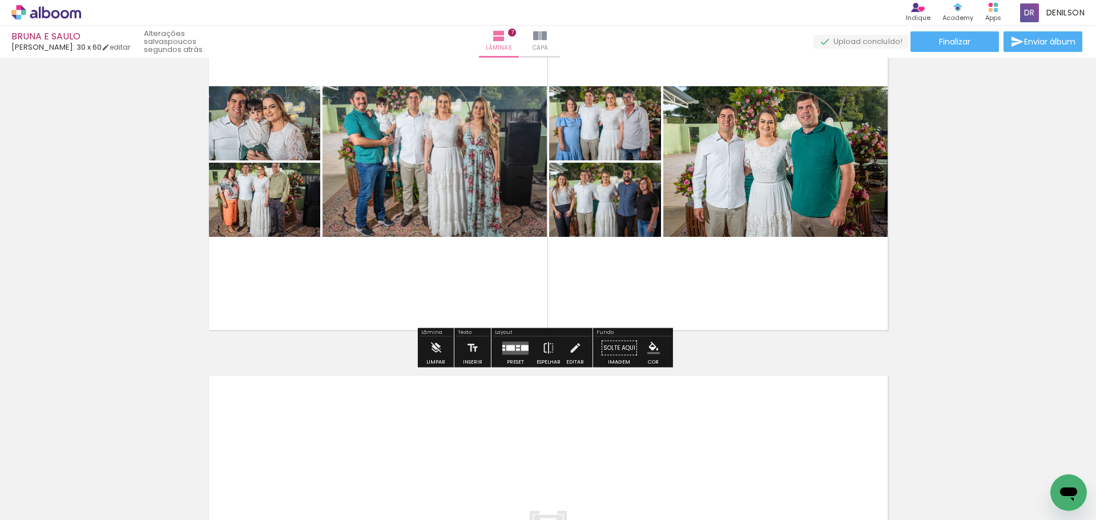
drag, startPoint x: 514, startPoint y: 350, endPoint x: 511, endPoint y: 362, distance: 12.5
click at [516, 349] on div at bounding box center [518, 349] width 4 height 2
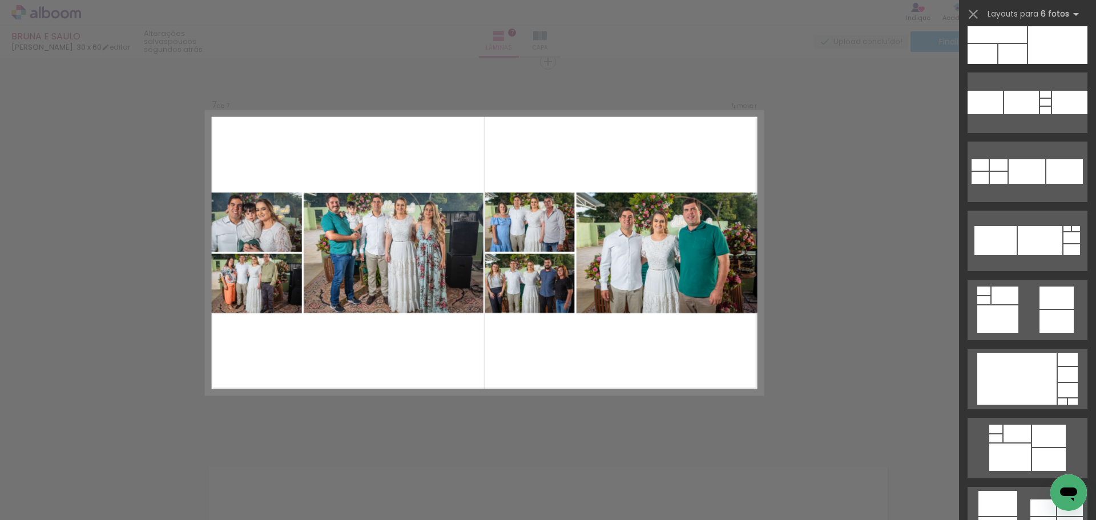
scroll to position [1084, 0]
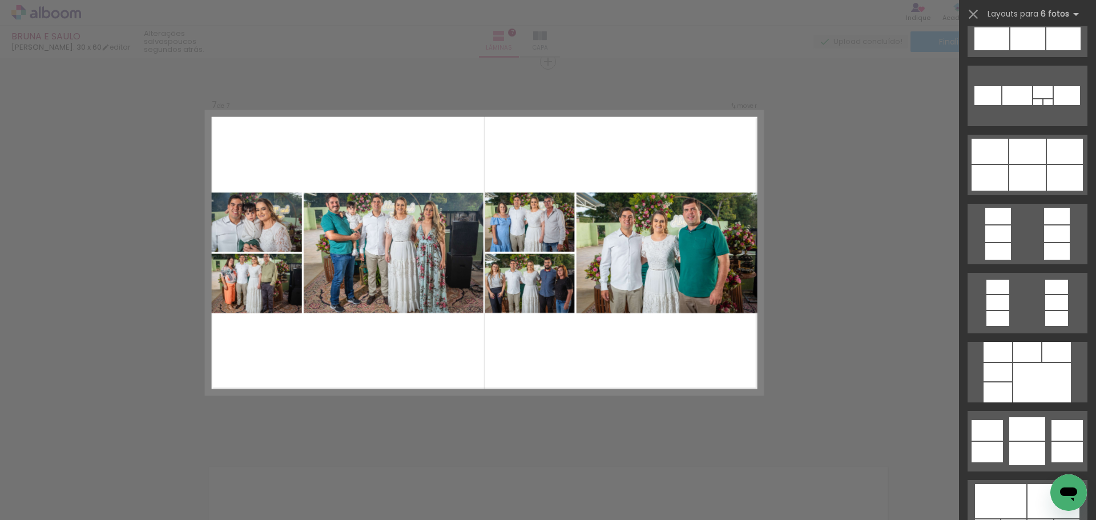
scroll to position [2910, 0]
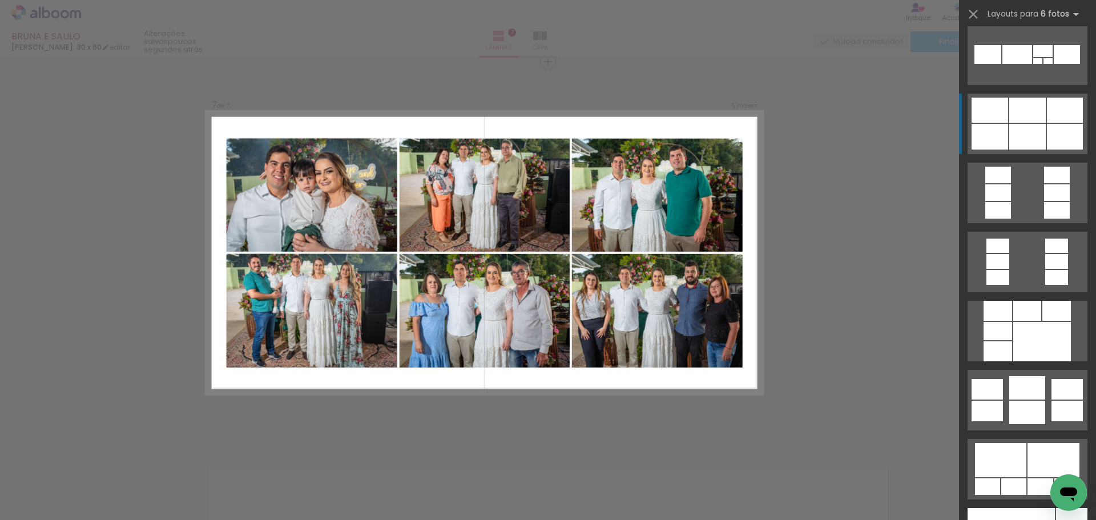
click at [1039, 126] on div at bounding box center [1027, 137] width 37 height 26
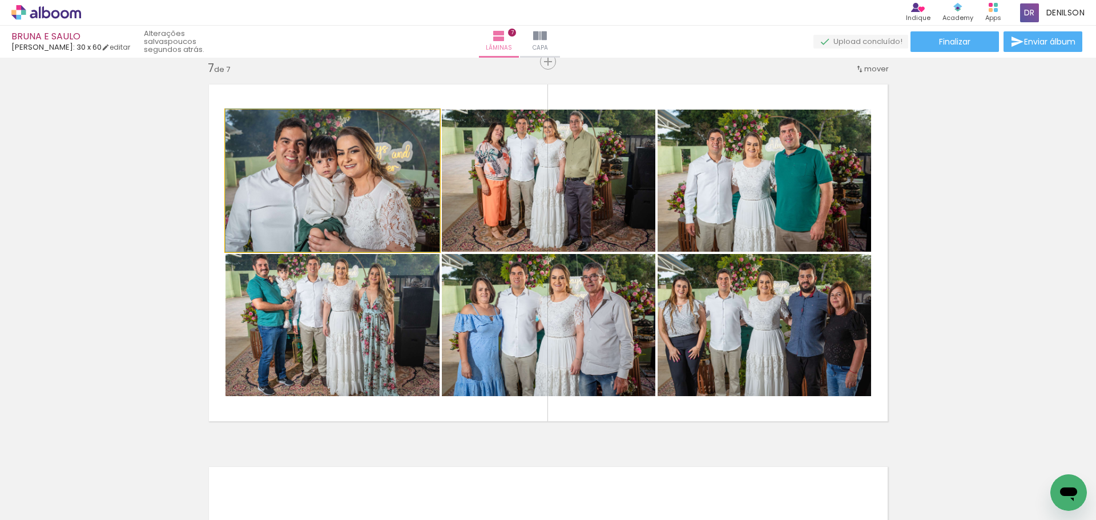
click at [326, 195] on quentale-photo at bounding box center [332, 181] width 214 height 142
click at [365, 195] on quentale-photo at bounding box center [332, 181] width 214 height 142
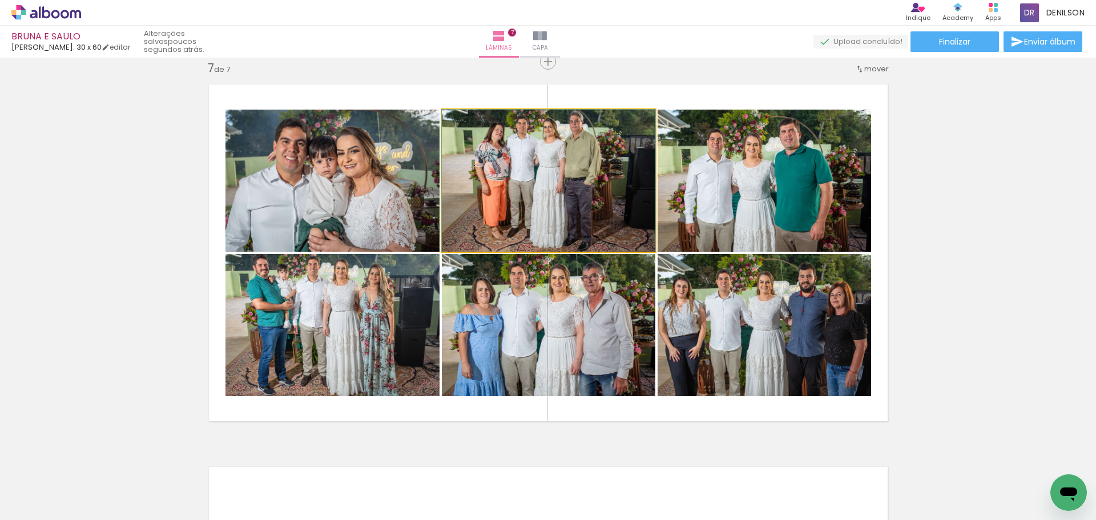
click at [502, 195] on quentale-photo at bounding box center [548, 181] width 213 height 142
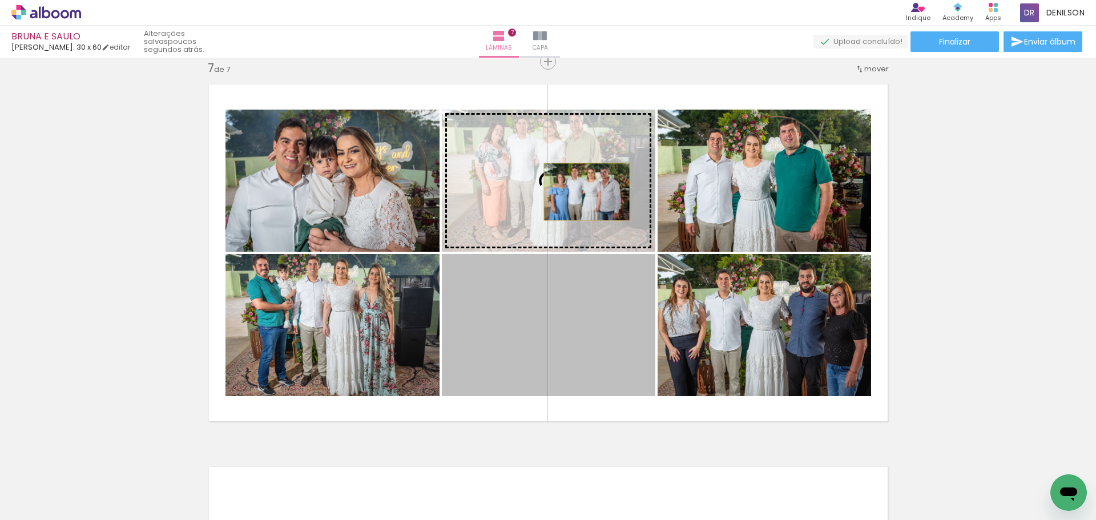
drag, startPoint x: 585, startPoint y: 338, endPoint x: 581, endPoint y: 191, distance: 146.7
click at [0, 0] on slot at bounding box center [0, 0] width 0 height 0
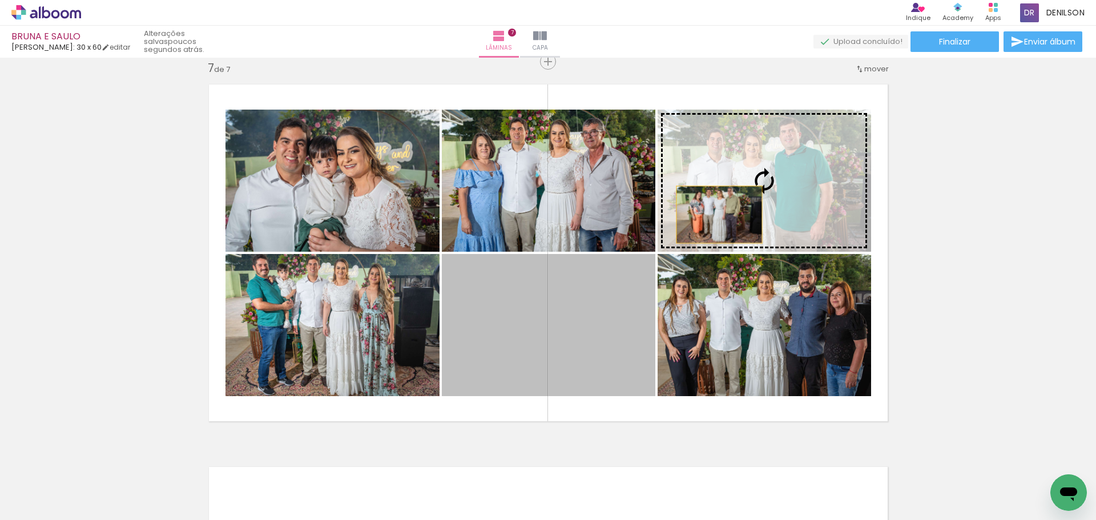
drag, startPoint x: 572, startPoint y: 316, endPoint x: 763, endPoint y: 184, distance: 231.9
click at [0, 0] on slot at bounding box center [0, 0] width 0 height 0
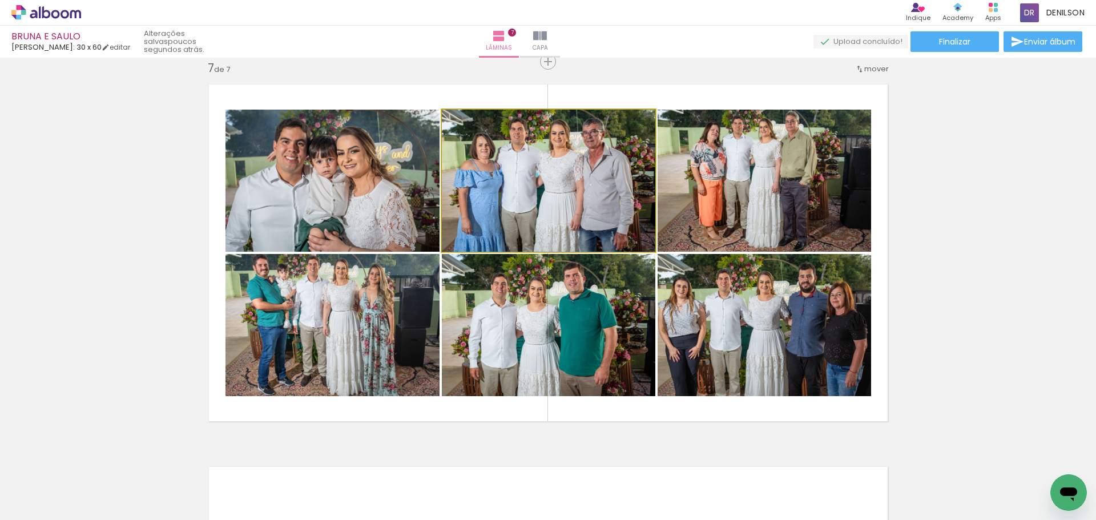
drag, startPoint x: 579, startPoint y: 188, endPoint x: 587, endPoint y: 186, distance: 8.3
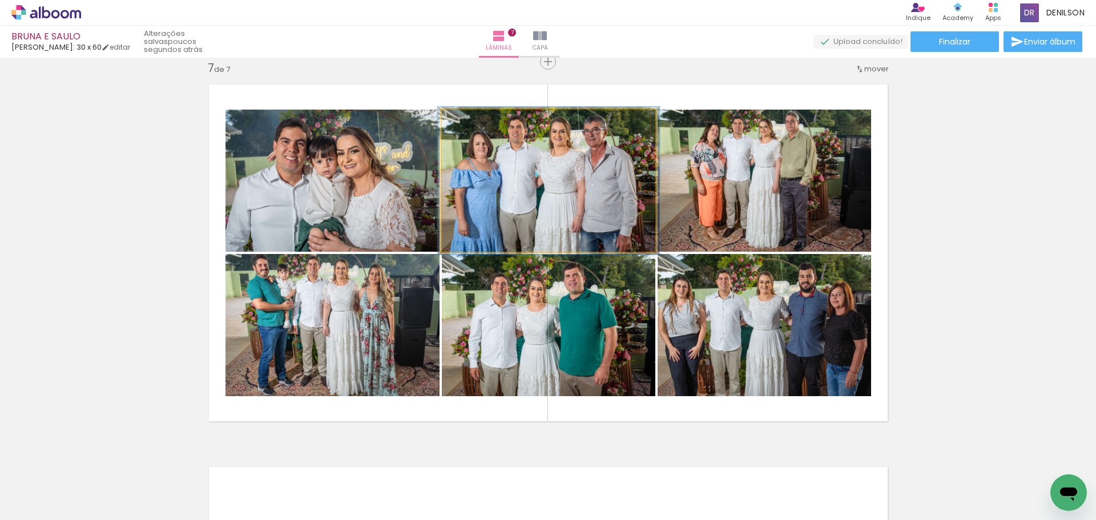
type paper-slider "104"
click at [467, 122] on div at bounding box center [469, 121] width 10 height 10
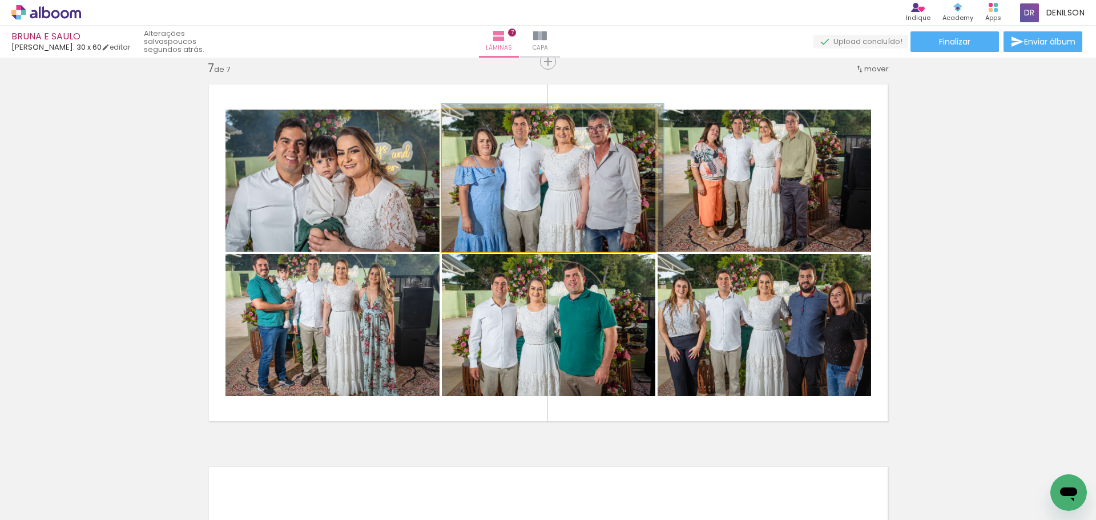
drag, startPoint x: 560, startPoint y: 169, endPoint x: 570, endPoint y: 167, distance: 10.7
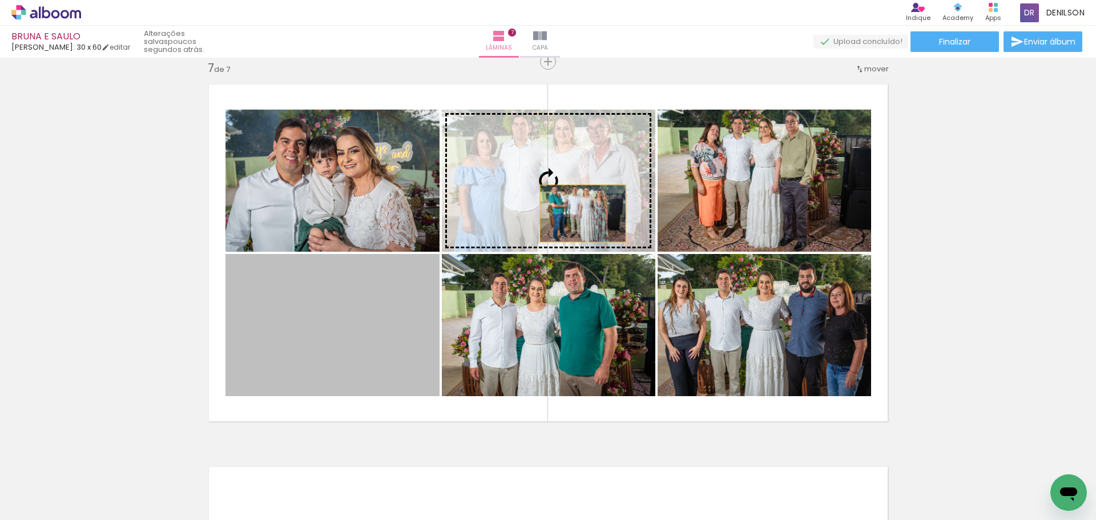
drag, startPoint x: 371, startPoint y: 313, endPoint x: 578, endPoint y: 213, distance: 229.4
click at [0, 0] on slot at bounding box center [0, 0] width 0 height 0
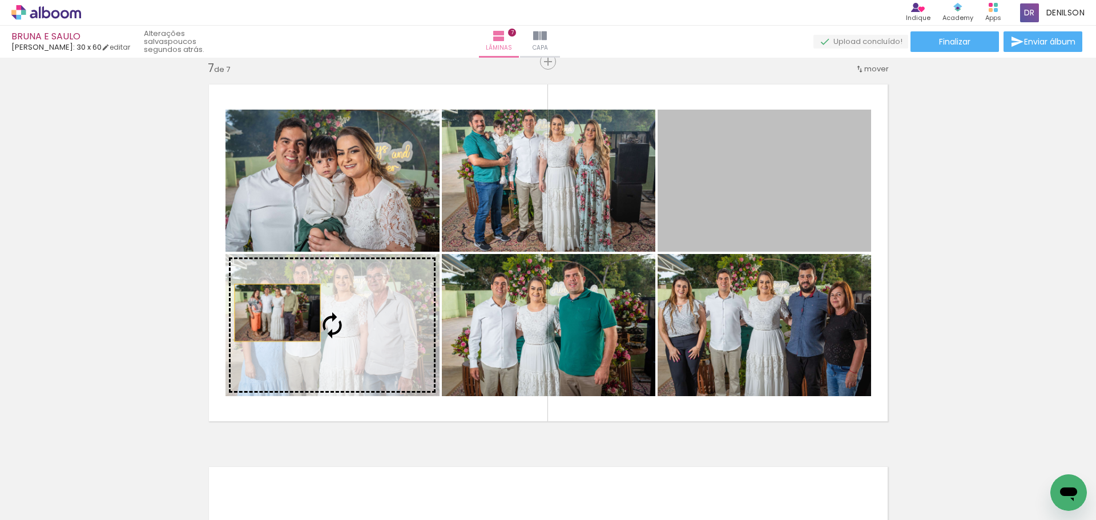
drag, startPoint x: 734, startPoint y: 166, endPoint x: 273, endPoint y: 313, distance: 483.8
click at [0, 0] on slot at bounding box center [0, 0] width 0 height 0
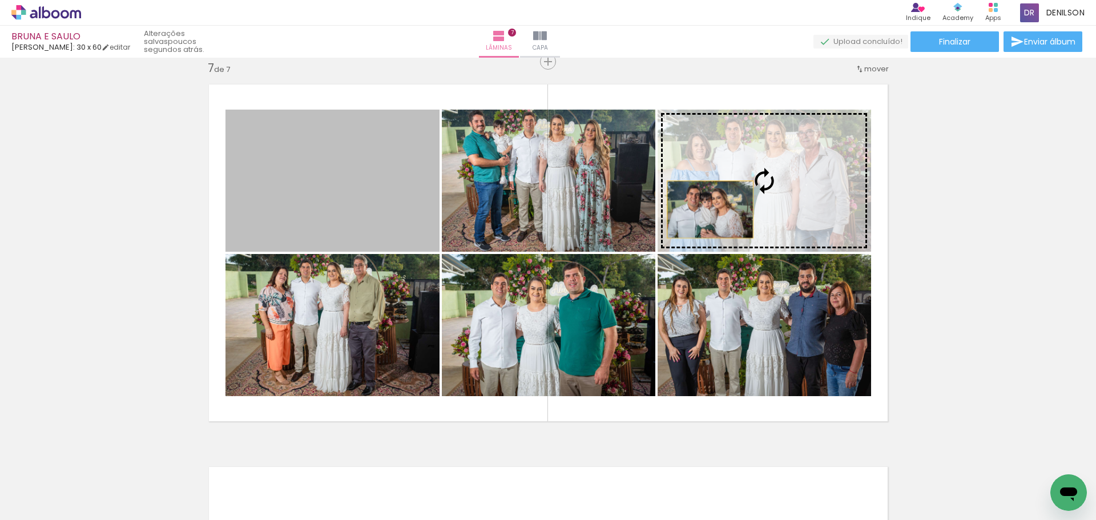
drag, startPoint x: 318, startPoint y: 192, endPoint x: 714, endPoint y: 209, distance: 397.0
click at [0, 0] on slot at bounding box center [0, 0] width 0 height 0
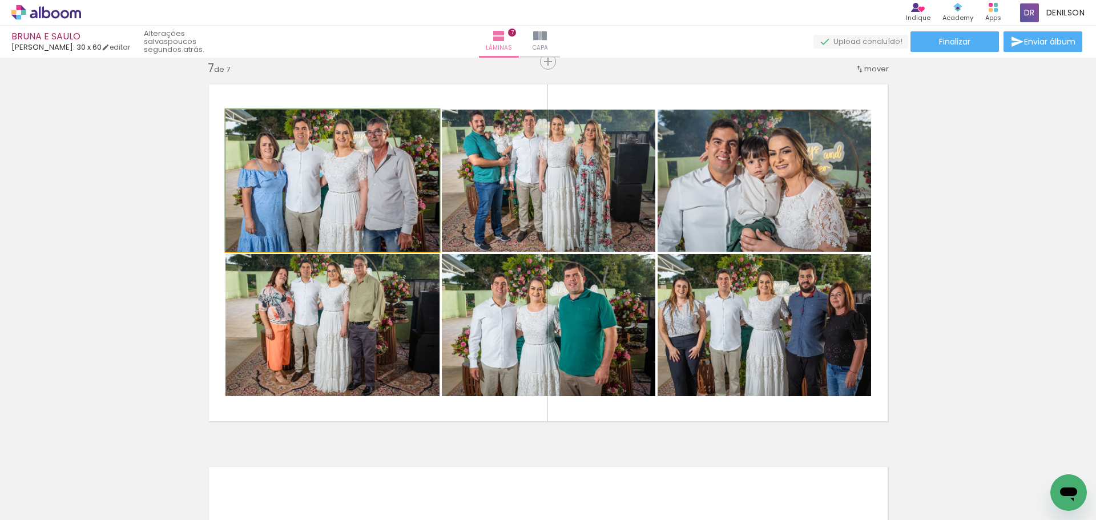
click at [379, 189] on quentale-photo at bounding box center [332, 181] width 214 height 142
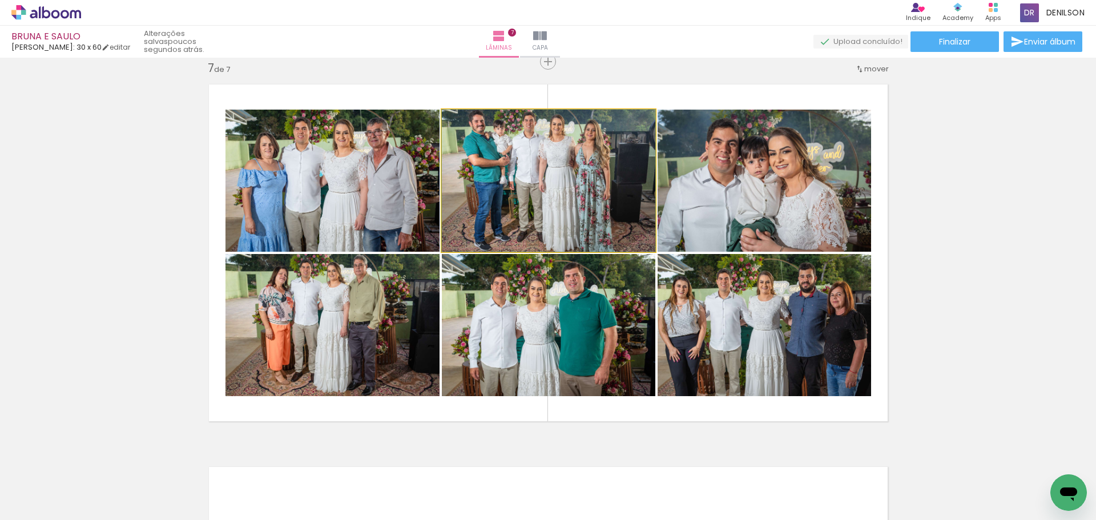
click at [533, 189] on quentale-photo at bounding box center [548, 181] width 213 height 142
drag, startPoint x: 548, startPoint y: 207, endPoint x: 547, endPoint y: 215, distance: 8.7
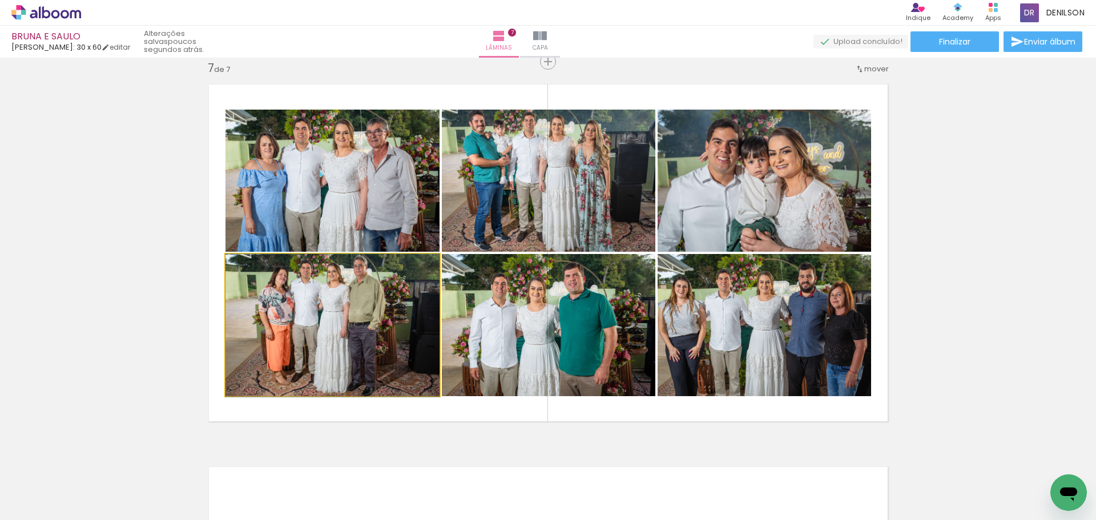
drag, startPoint x: 386, startPoint y: 326, endPoint x: 385, endPoint y: 337, distance: 10.9
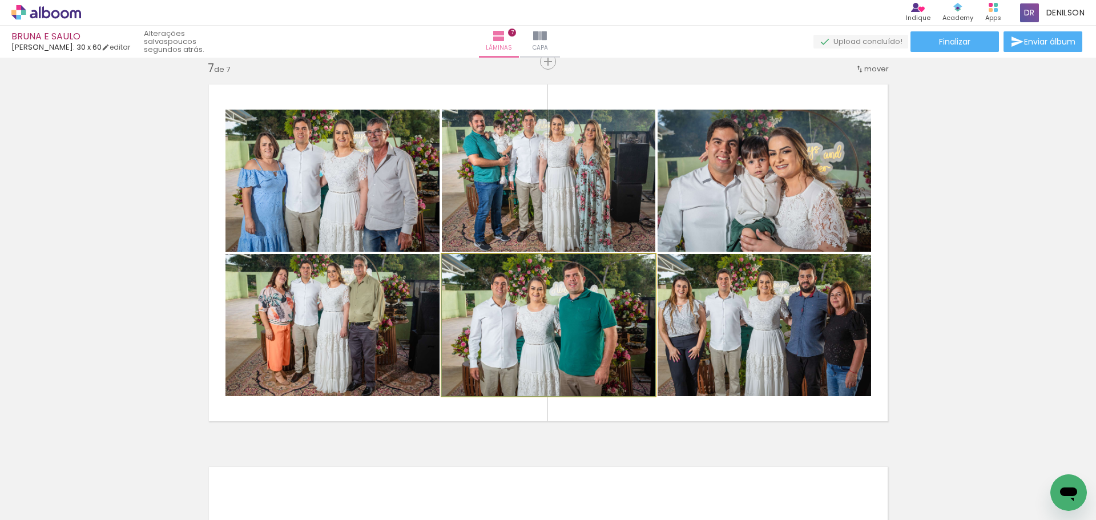
drag, startPoint x: 599, startPoint y: 302, endPoint x: 589, endPoint y: 304, distance: 10.0
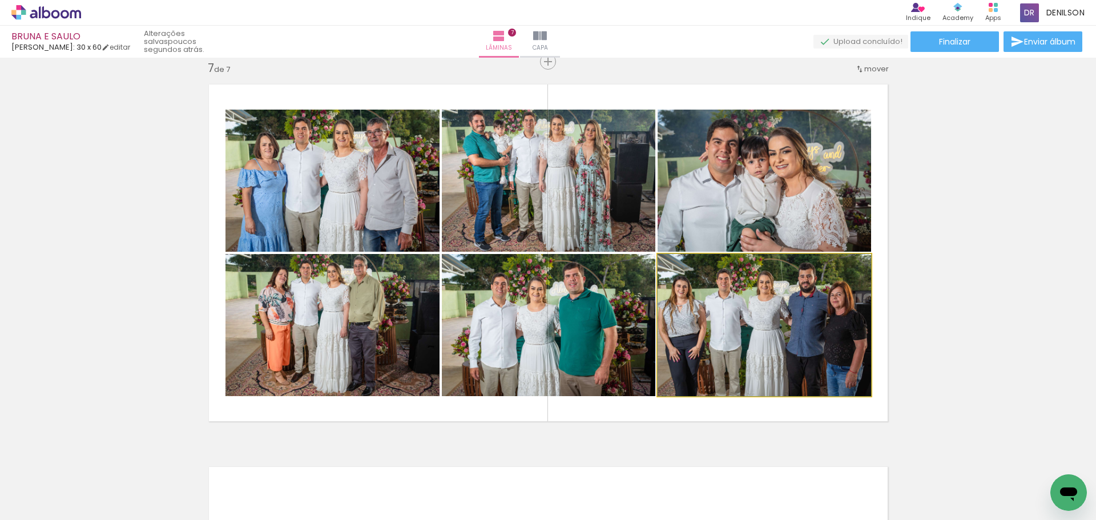
click at [778, 308] on quentale-photo at bounding box center [763, 325] width 213 height 142
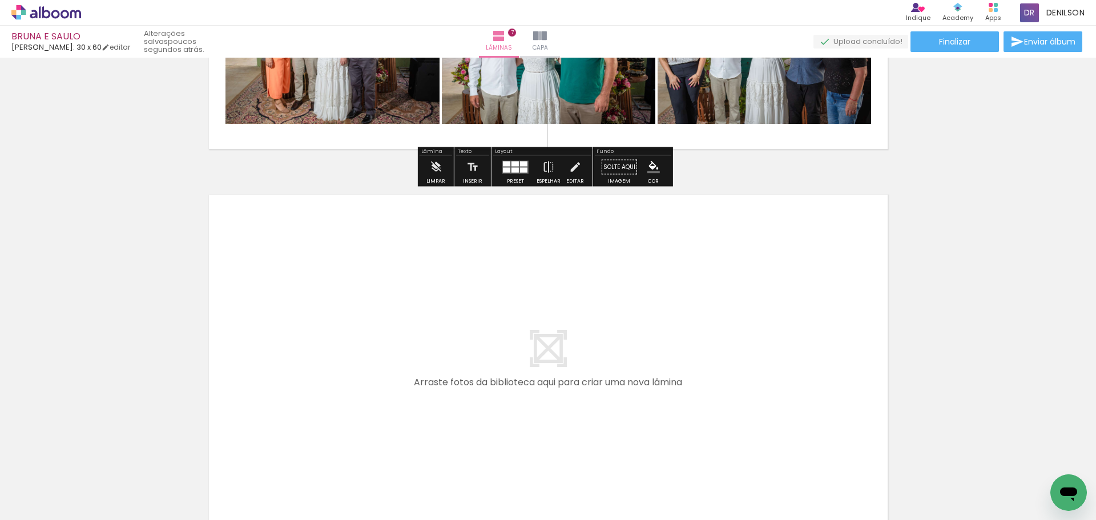
scroll to position [2594, 0]
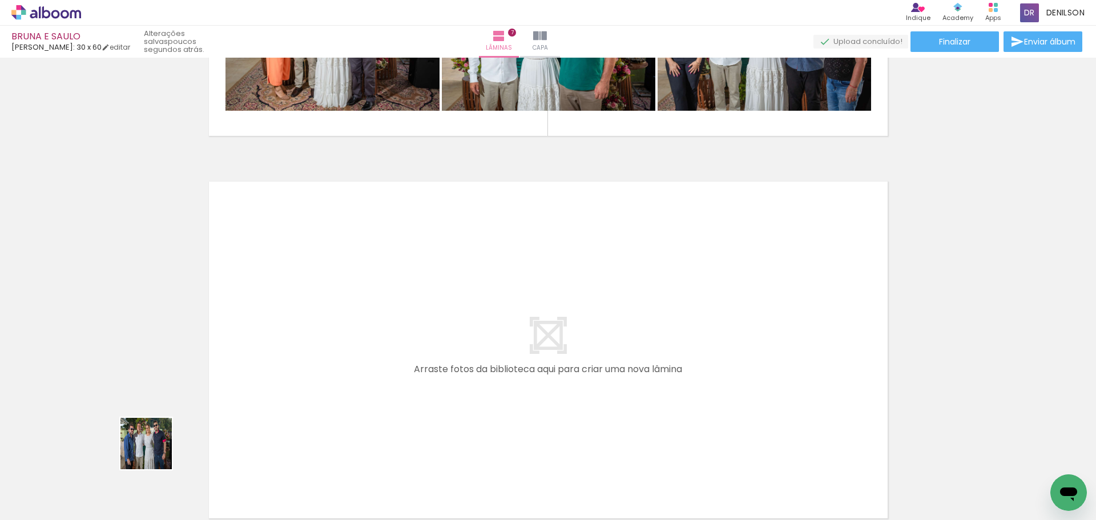
drag, startPoint x: 130, startPoint y: 482, endPoint x: 208, endPoint y: 451, distance: 84.2
click at [246, 363] on quentale-workspace at bounding box center [548, 260] width 1096 height 520
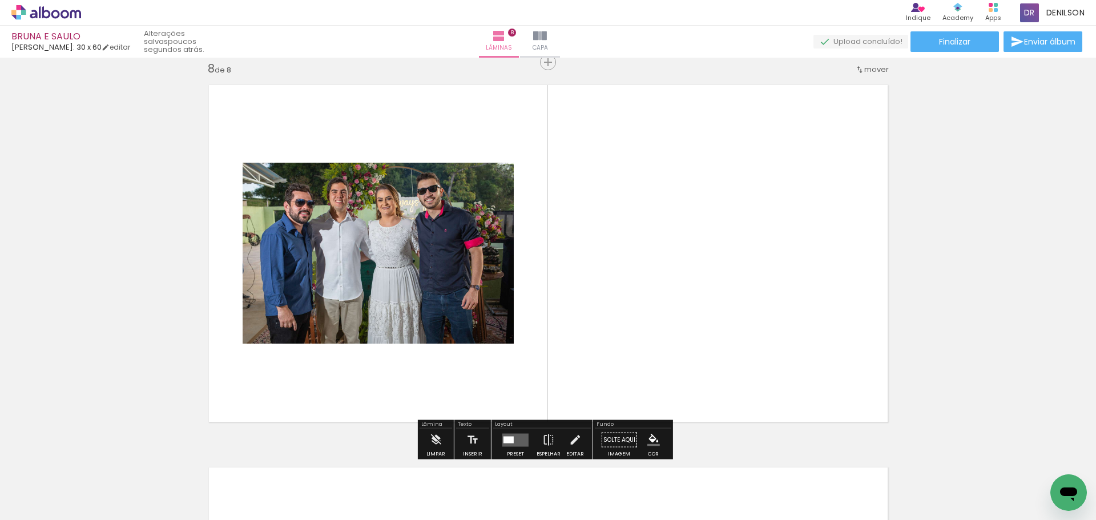
scroll to position [2691, 0]
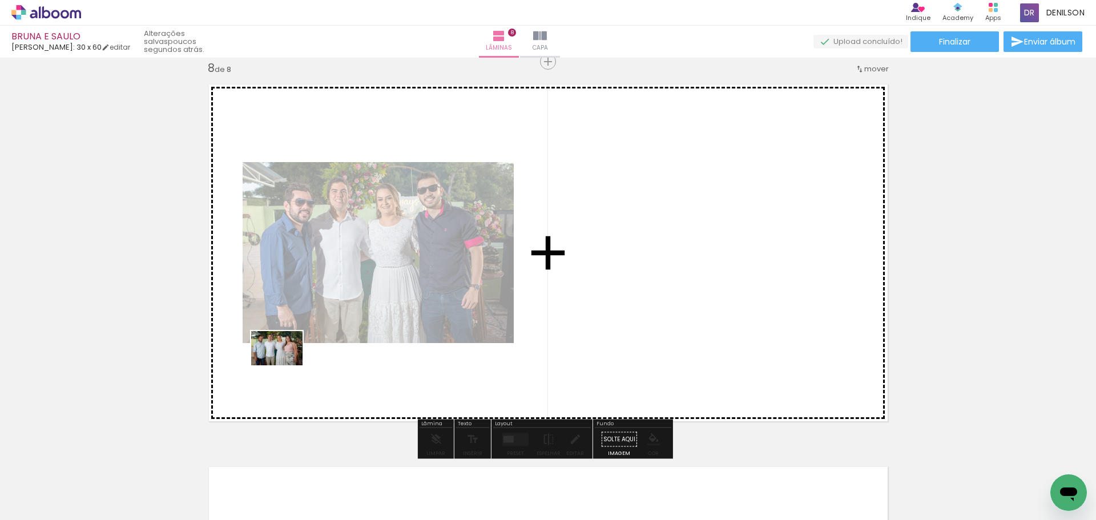
drag, startPoint x: 120, startPoint y: 483, endPoint x: 285, endPoint y: 365, distance: 203.3
click at [285, 365] on quentale-workspace at bounding box center [548, 260] width 1096 height 520
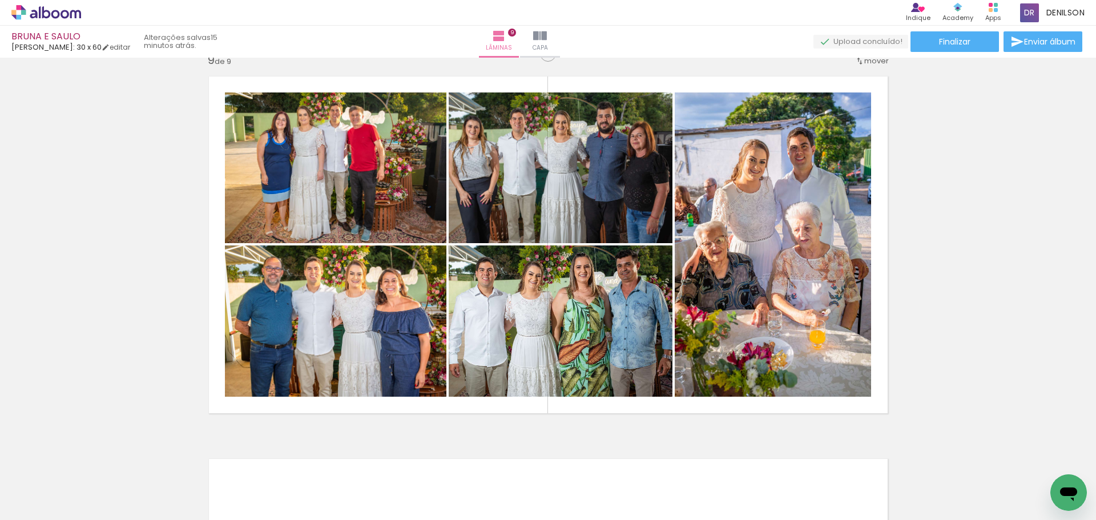
scroll to position [0, 308]
